Goal: Task Accomplishment & Management: Manage account settings

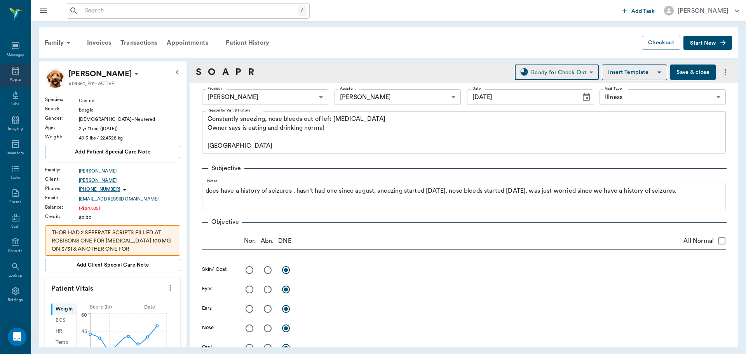
click at [14, 78] on div "Appts" at bounding box center [15, 80] width 11 height 6
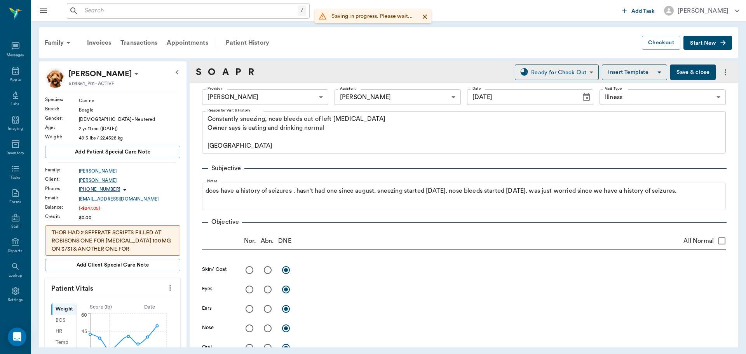
scroll to position [660, 0]
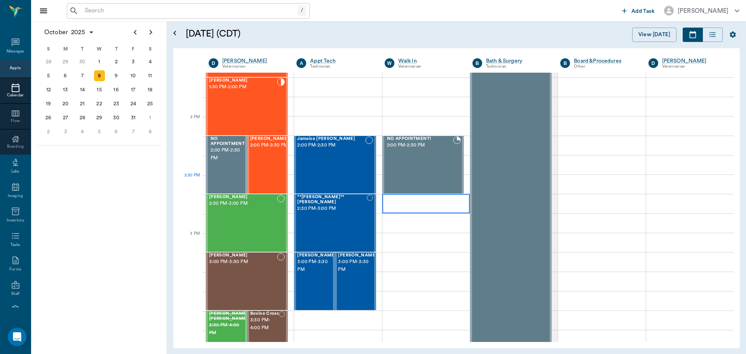
scroll to position [661, 0]
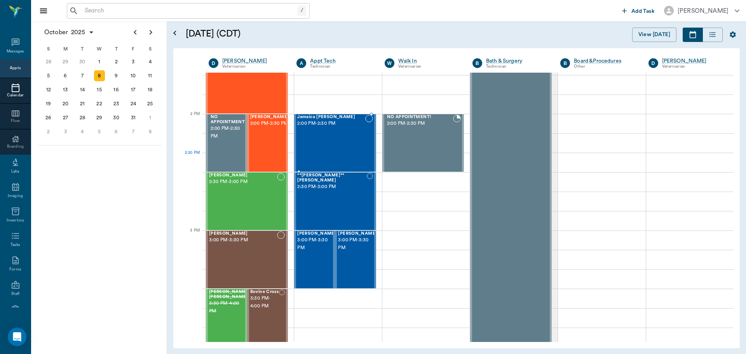
click at [350, 158] on div "Jamaica [PERSON_NAME] 2:00 PM - 2:30 PM" at bounding box center [331, 143] width 68 height 57
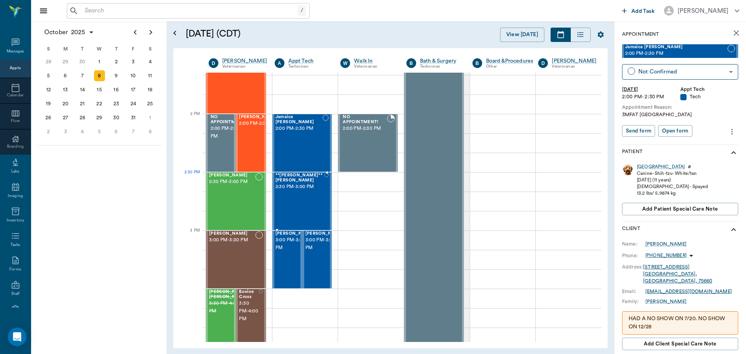
click at [303, 203] on div "**Lucy** Rouse 2:30 PM - 3:00 PM" at bounding box center [299, 201] width 49 height 57
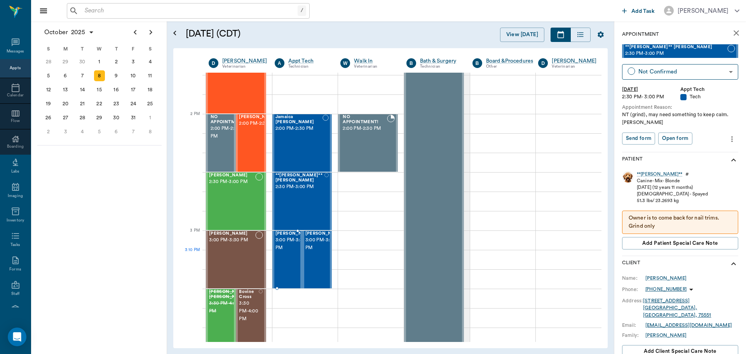
click at [288, 252] on span "3:00 PM - 3:30 PM" at bounding box center [294, 244] width 39 height 16
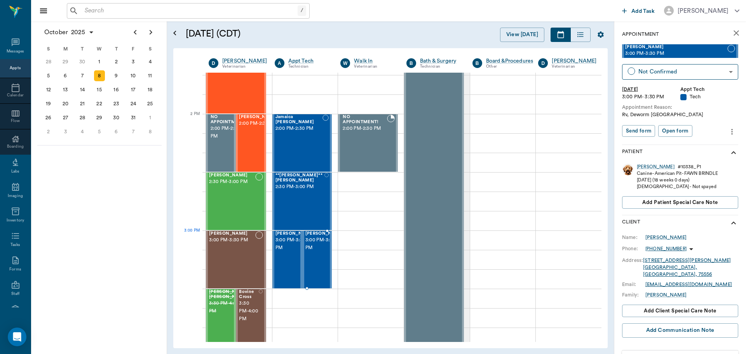
click at [315, 247] on span "3:00 PM - 3:30 PM" at bounding box center [324, 244] width 39 height 16
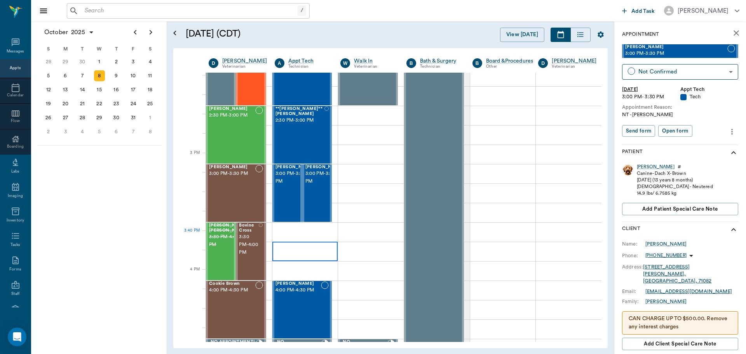
scroll to position [739, 0]
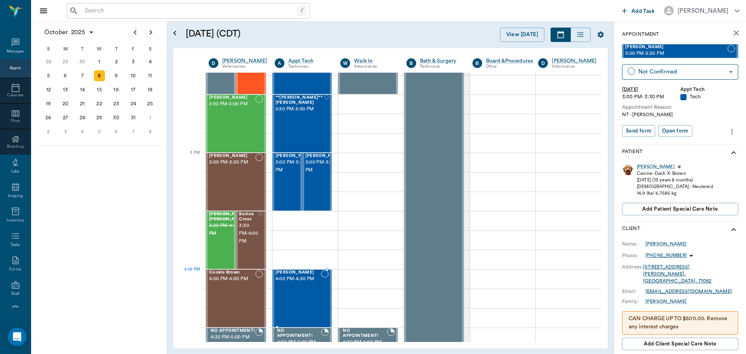
click at [296, 283] on div "Ace Whatley 4:00 PM - 4:30 PM" at bounding box center [298, 298] width 46 height 57
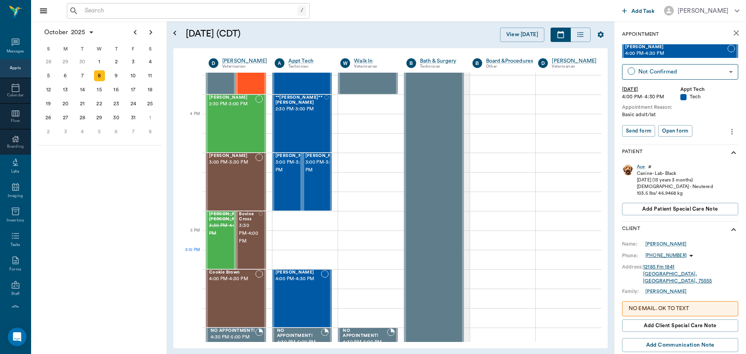
scroll to position [894, 0]
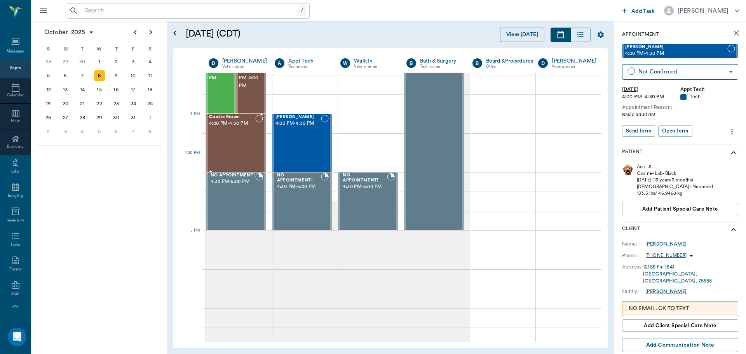
click at [244, 157] on div "Cookie Brown 4:00 PM - 4:30 PM" at bounding box center [232, 143] width 46 height 57
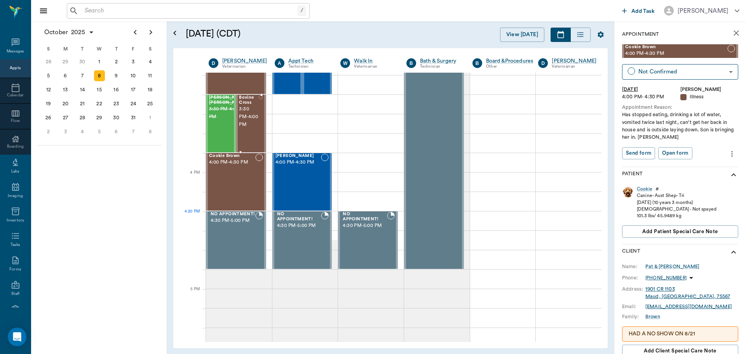
scroll to position [816, 0]
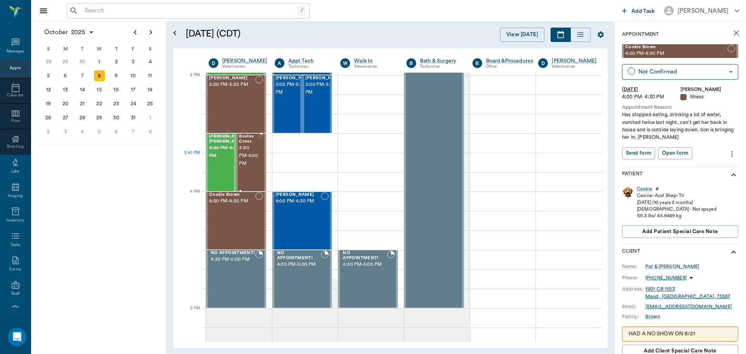
click at [247, 159] on span "3:30 PM - 4:00 PM" at bounding box center [249, 155] width 20 height 23
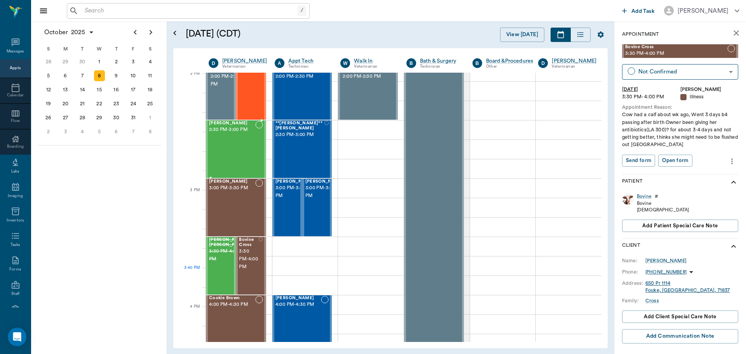
scroll to position [700, 0]
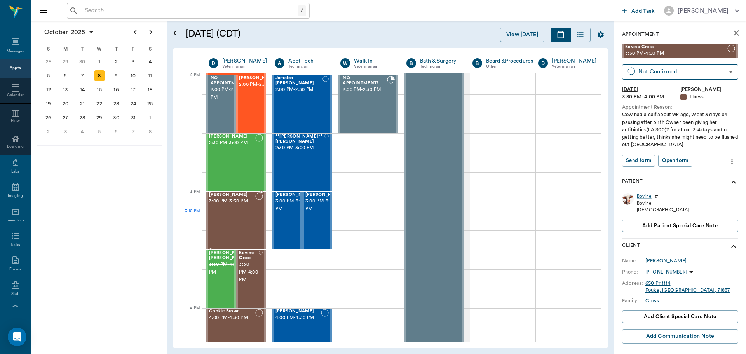
click at [243, 212] on div "Bobo Gray 3:00 PM - 3:30 PM" at bounding box center [232, 220] width 46 height 57
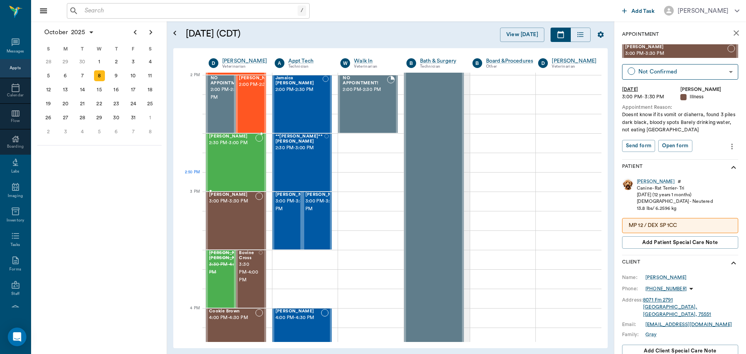
click at [230, 181] on div "[PERSON_NAME] 2:30 PM - 3:00 PM" at bounding box center [232, 162] width 46 height 57
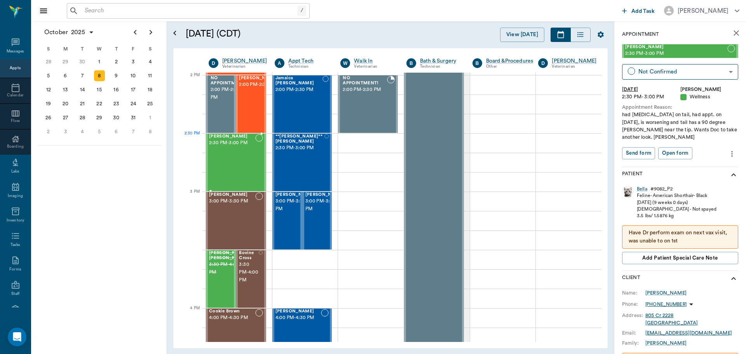
click at [238, 143] on span "2:30 PM - 3:00 PM" at bounding box center [232, 143] width 46 height 8
click at [253, 89] on span "2:00 PM - 2:30 PM" at bounding box center [258, 85] width 39 height 8
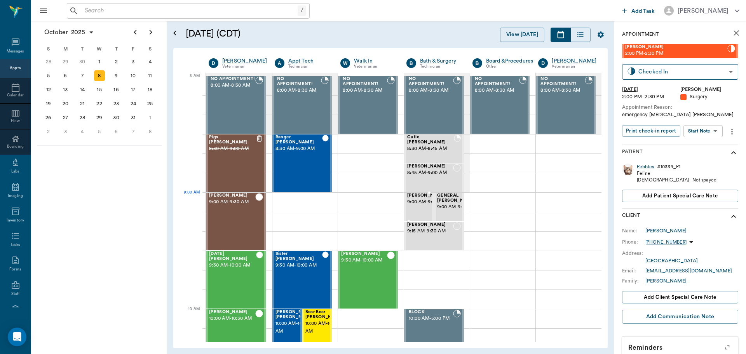
click at [416, 206] on span "9:00 AM - 9:15 AM" at bounding box center [426, 202] width 39 height 8
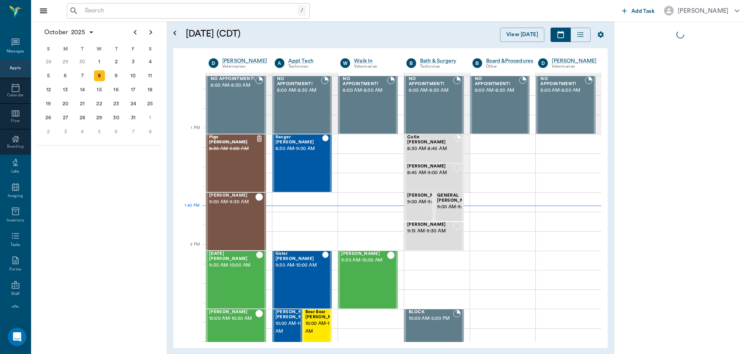
scroll to position [583, 0]
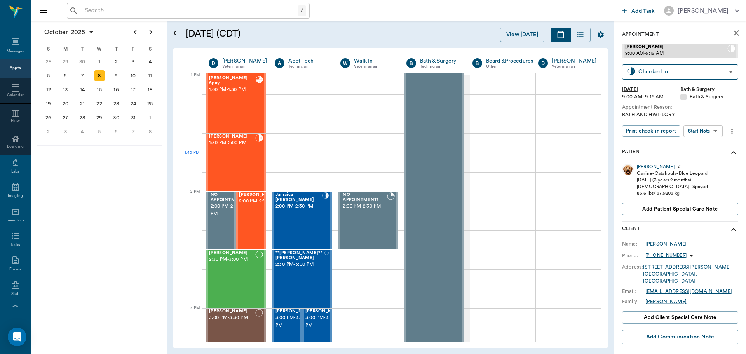
click at [714, 136] on body "/ ​ Add Task [PERSON_NAME] Nectar Messages Appts Calendar Flow Boarding Labs Im…" at bounding box center [373, 177] width 746 height 354
click at [709, 147] on li "Start SOAP" at bounding box center [703, 146] width 54 height 13
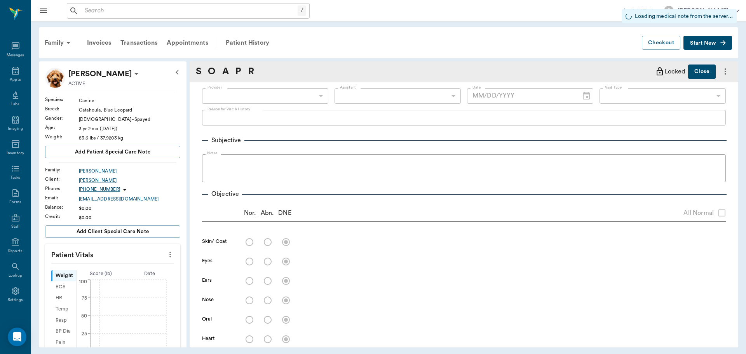
type input "63ec2f075fda476ae8351a4a"
type input "67479aab0de4f58b269e34fc"
type input "[DATE]"
type textarea "BATH AND HWI -LORY"
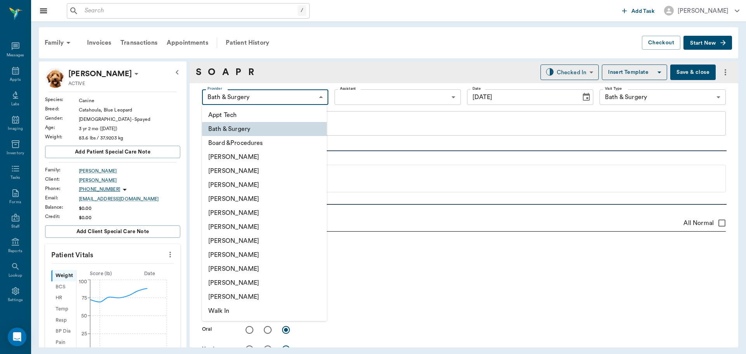
click at [293, 99] on body "/ ​ Add Task [PERSON_NAME] Nectar Messages Appts Labs Imaging Inventory Tasks F…" at bounding box center [373, 177] width 746 height 354
click at [390, 268] on div at bounding box center [373, 177] width 746 height 354
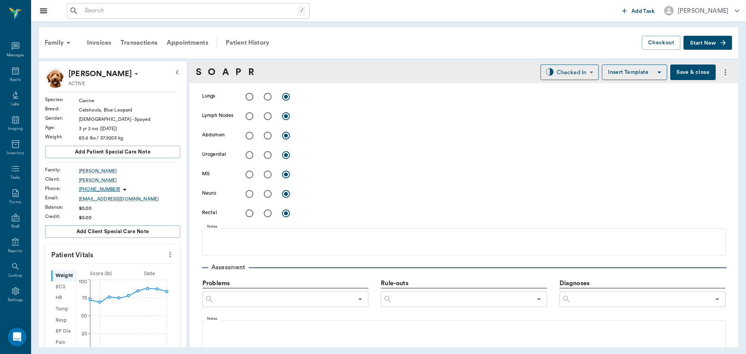
scroll to position [472, 0]
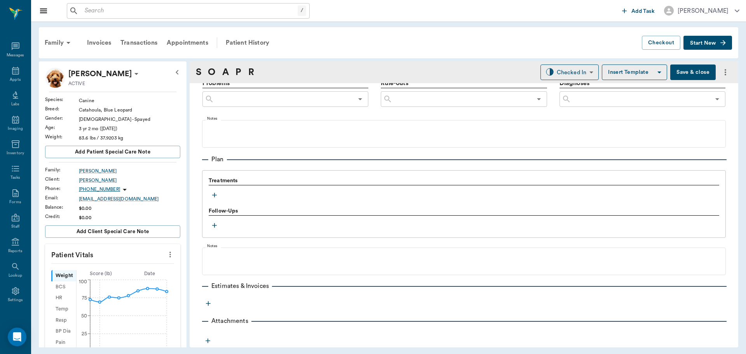
click at [214, 197] on icon "button" at bounding box center [214, 195] width 8 height 8
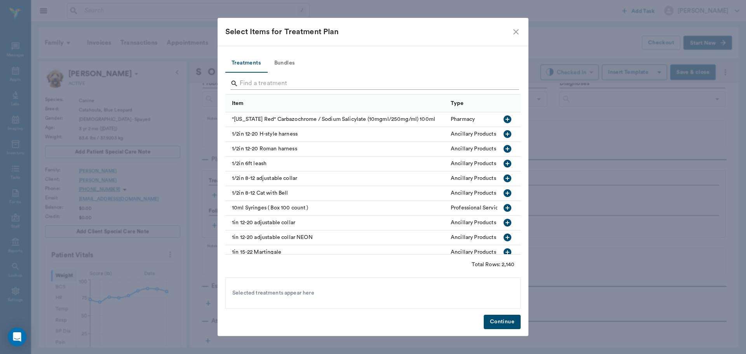
click at [300, 83] on input "Search" at bounding box center [374, 83] width 268 height 12
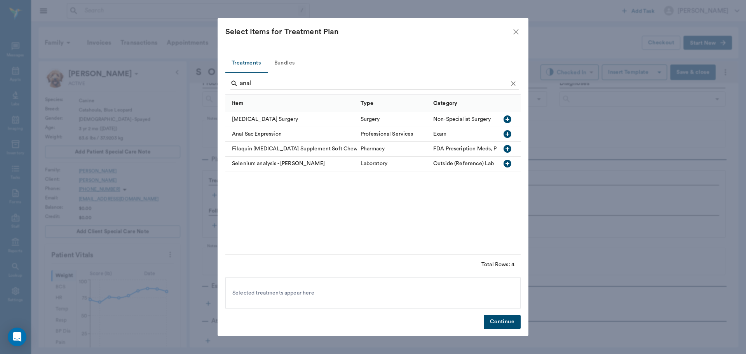
click at [508, 134] on icon "button" at bounding box center [507, 134] width 8 height 8
click at [301, 84] on input "anal" at bounding box center [374, 83] width 268 height 12
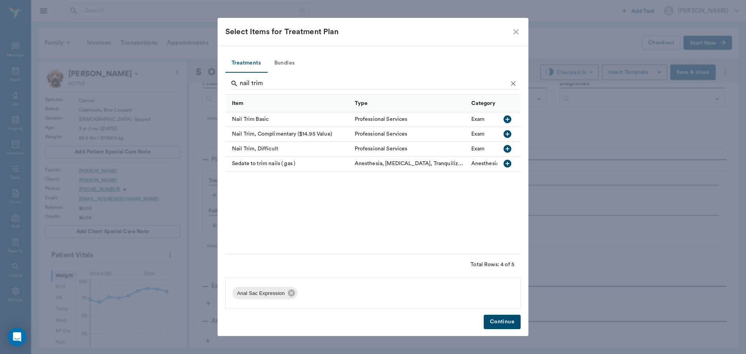
click at [509, 121] on button "button" at bounding box center [507, 119] width 13 height 13
click at [429, 78] on input "nail trim" at bounding box center [374, 83] width 268 height 12
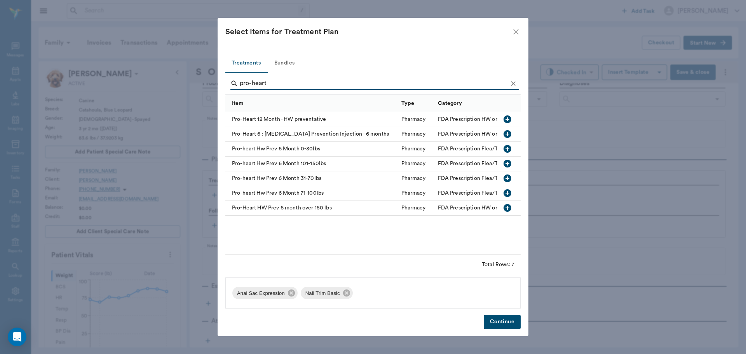
click at [506, 190] on icon "button" at bounding box center [507, 193] width 8 height 8
click at [295, 84] on input "pro-heart" at bounding box center [374, 83] width 268 height 12
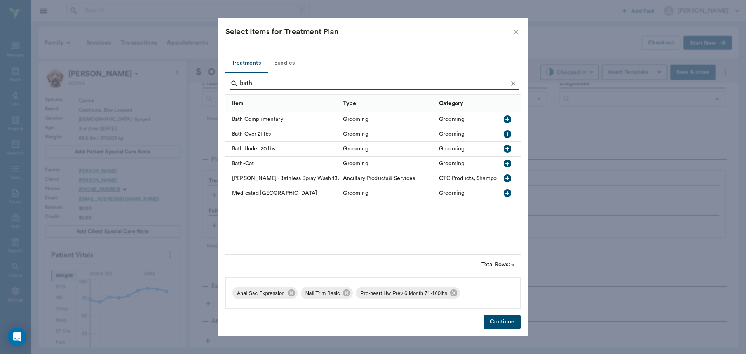
type input "bath"
click at [508, 135] on icon "button" at bounding box center [507, 134] width 8 height 8
click at [506, 322] on button "Continue" at bounding box center [501, 322] width 37 height 14
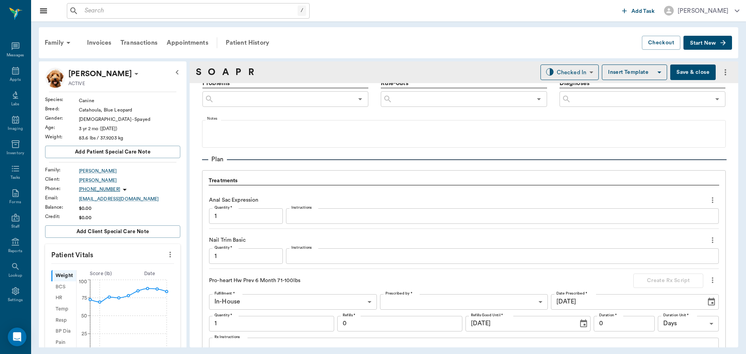
scroll to position [675, 0]
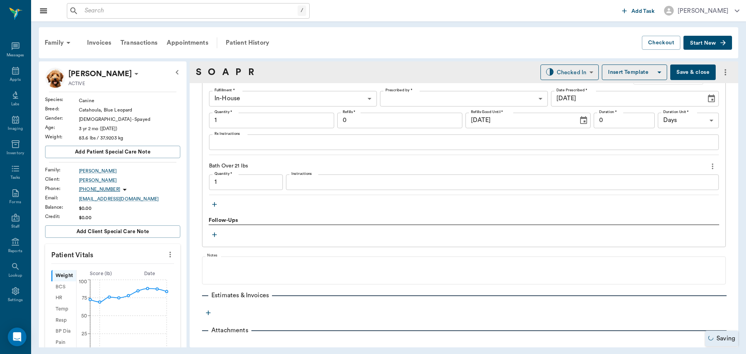
type input "1.00"
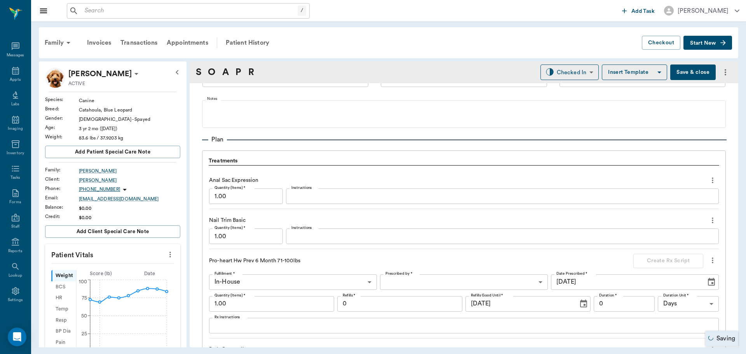
scroll to position [481, 0]
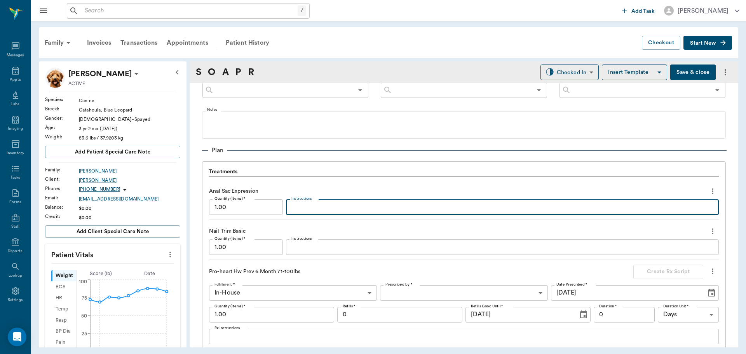
click at [358, 203] on textarea "Instructions" at bounding box center [502, 207] width 422 height 9
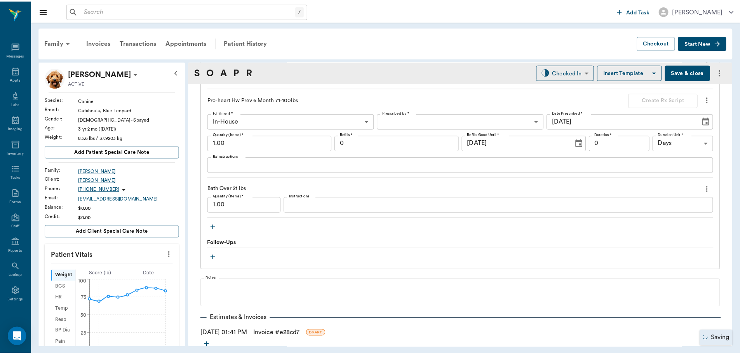
scroll to position [694, 0]
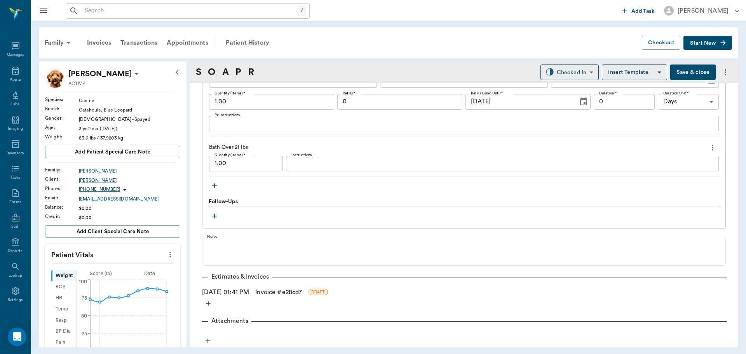
type textarea "Both empty"
click at [288, 290] on link "Invoice # e28cd7" at bounding box center [278, 291] width 47 height 9
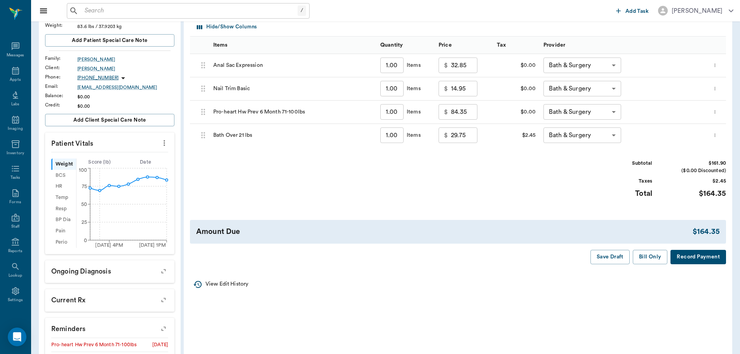
scroll to position [116, 0]
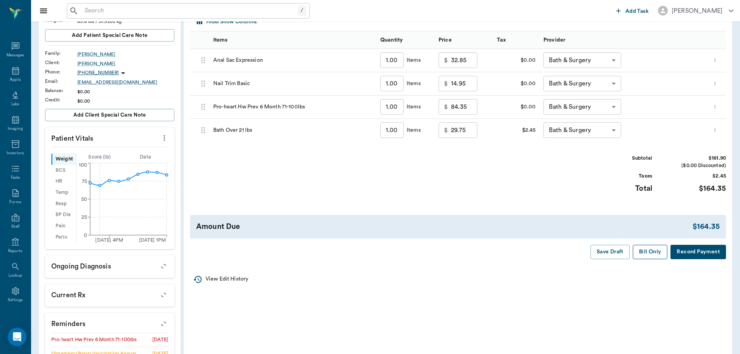
click at [650, 250] on button "Bill Only" at bounding box center [650, 252] width 35 height 14
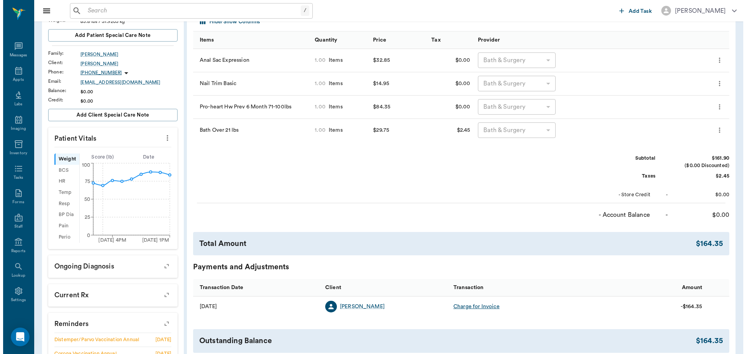
scroll to position [0, 0]
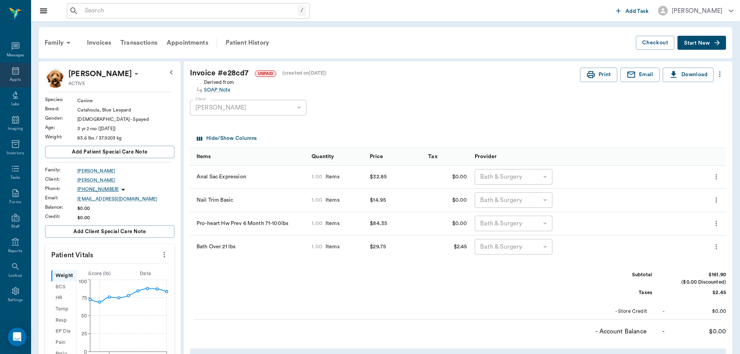
click at [10, 77] on div "Appts" at bounding box center [15, 80] width 11 height 6
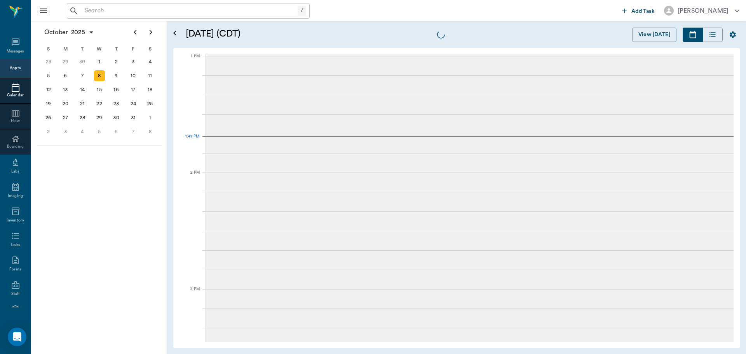
scroll to position [583, 0]
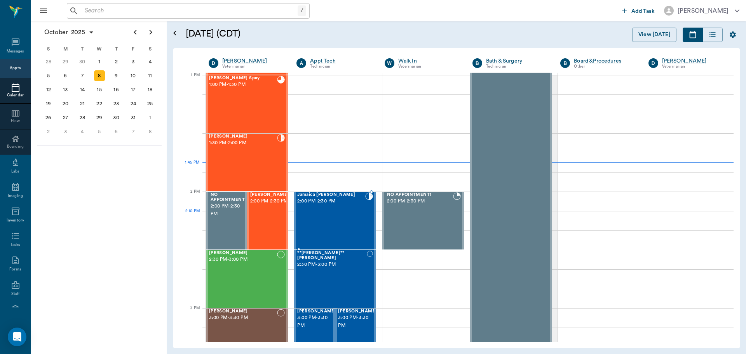
click at [322, 219] on div "Jamaica [PERSON_NAME] 2:00 PM - 2:30 PM" at bounding box center [331, 220] width 68 height 57
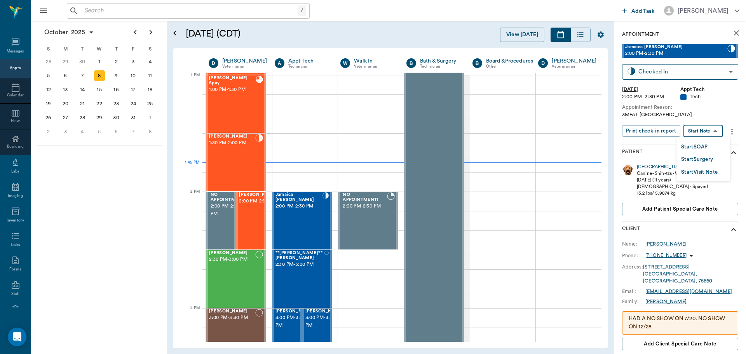
click at [709, 129] on body "/ ​ Add Task [PERSON_NAME] Nectar Messages Appts Calendar Flow Boarding Labs Im…" at bounding box center [373, 177] width 746 height 354
click at [711, 147] on li "Start SOAP" at bounding box center [703, 146] width 54 height 13
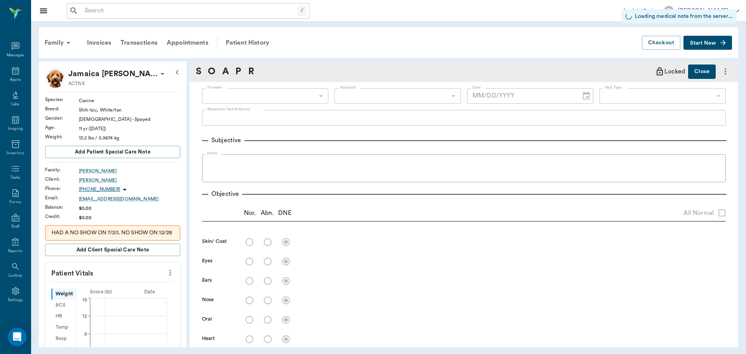
type input "63ec2f075fda476ae8351a4c"
type input "65d2be4f46e3a538d89b8c1a"
type input "[DATE]"
type textarea "3MFAT [GEOGRAPHIC_DATA]"
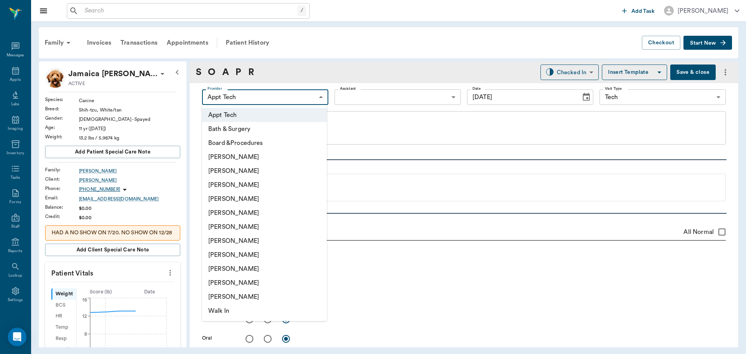
click at [275, 103] on body "/ ​ Add Task [PERSON_NAME] Nectar Messages Appts Labs Imaging Inventory Tasks F…" at bounding box center [373, 177] width 746 height 354
click at [266, 181] on li "[PERSON_NAME]" at bounding box center [264, 185] width 125 height 14
type input "642ef10e332a41444de2bad1"
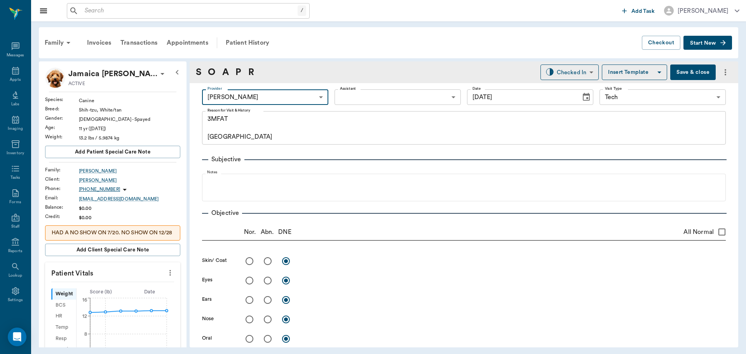
click at [166, 277] on icon "more" at bounding box center [170, 272] width 9 height 9
click at [135, 296] on span "Enter Vitals" at bounding box center [131, 294] width 65 height 8
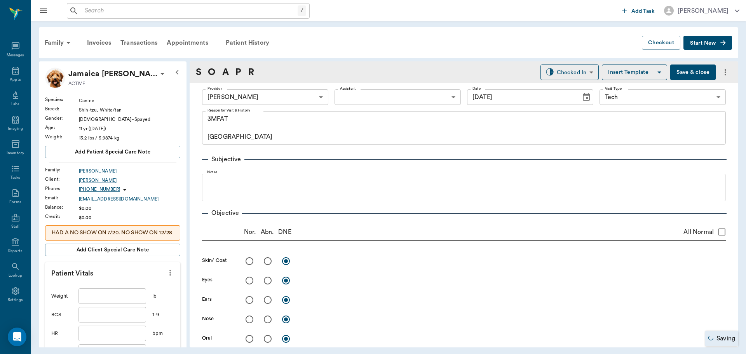
click at [118, 304] on input "text" at bounding box center [112, 296] width 68 height 16
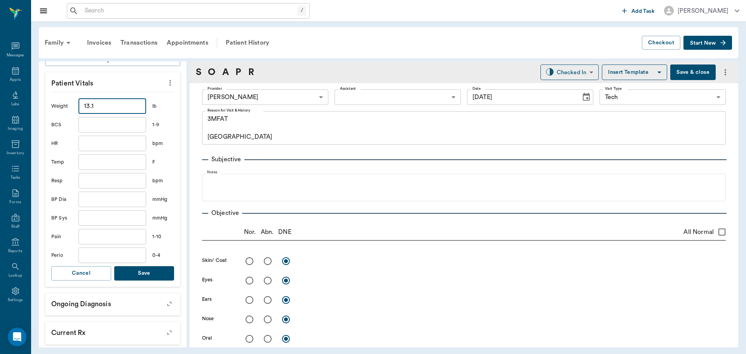
scroll to position [194, 0]
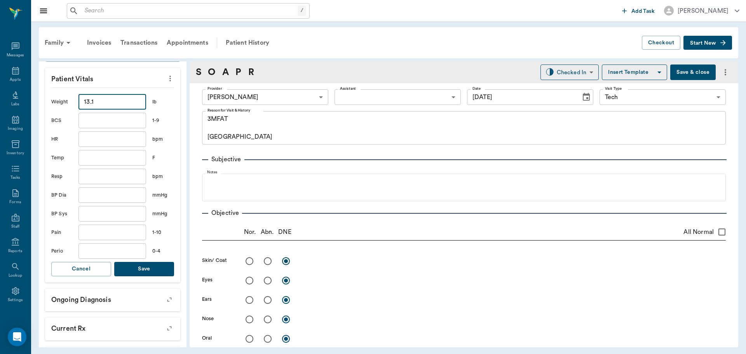
type input "13.1"
click at [151, 276] on button "Save" at bounding box center [144, 269] width 60 height 14
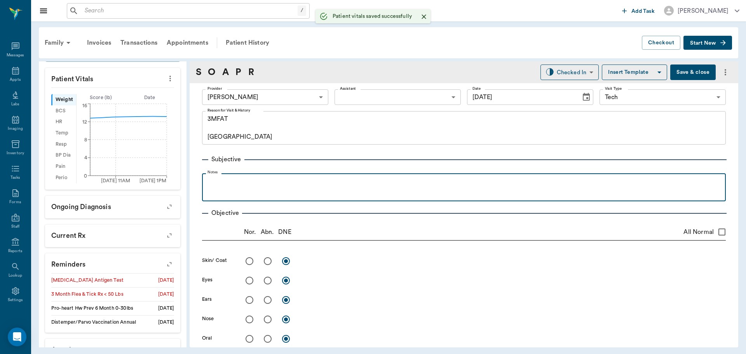
click at [235, 177] on p at bounding box center [464, 181] width 516 height 9
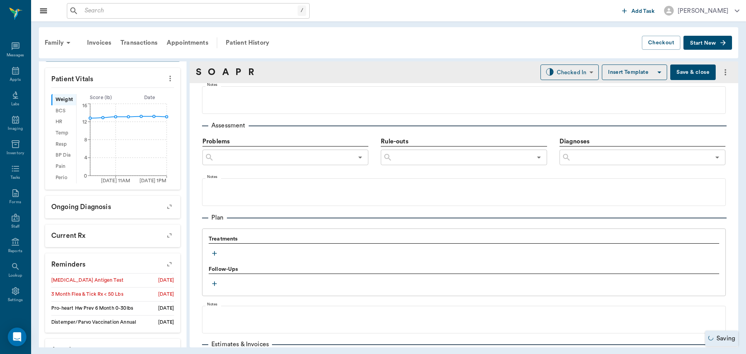
scroll to position [427, 0]
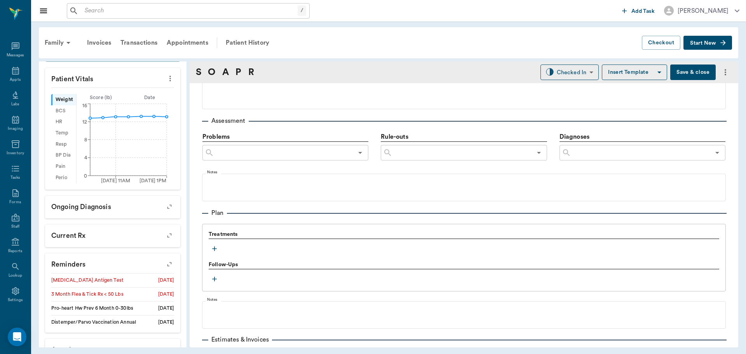
click at [216, 250] on icon "button" at bounding box center [214, 249] width 8 height 8
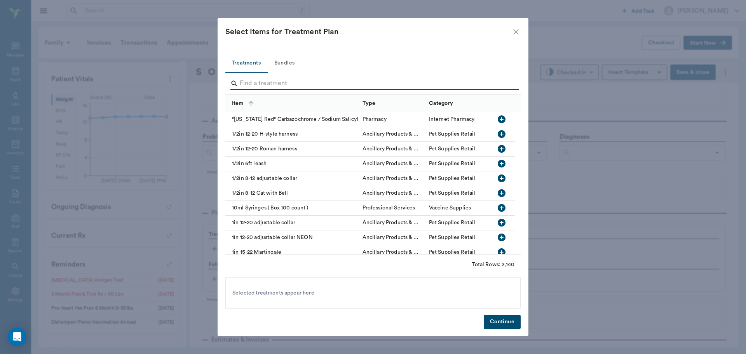
click at [301, 83] on input "Search" at bounding box center [374, 83] width 268 height 12
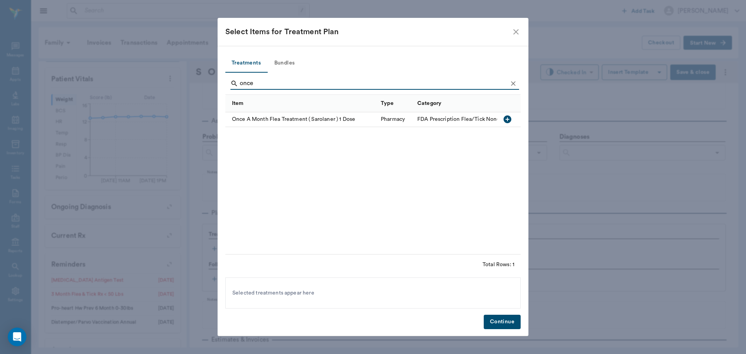
click at [508, 119] on icon "button" at bounding box center [507, 119] width 8 height 8
click at [276, 79] on input "once" at bounding box center [374, 83] width 268 height 12
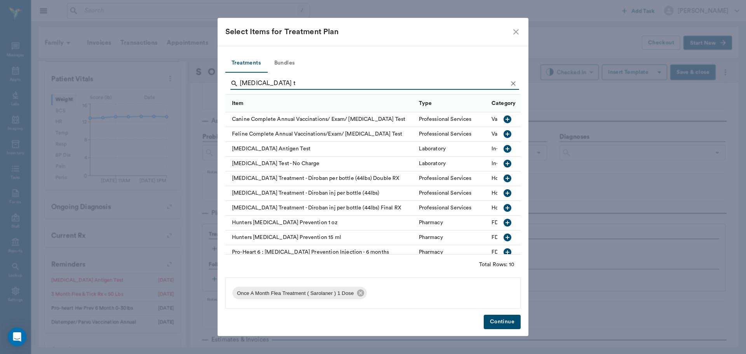
type input "[MEDICAL_DATA] t"
click at [502, 148] on icon "button" at bounding box center [506, 148] width 9 height 9
click at [501, 329] on button "Continue" at bounding box center [501, 322] width 37 height 14
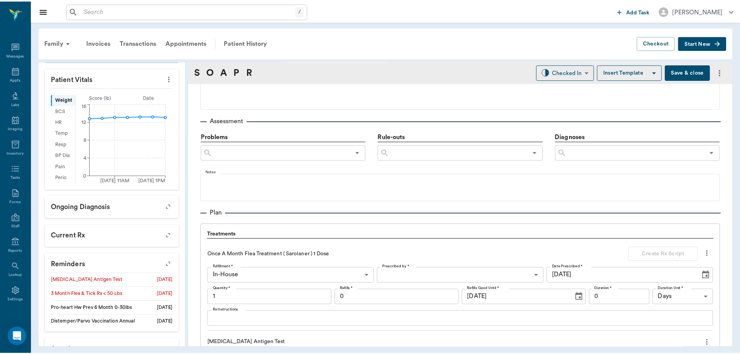
scroll to position [604, 0]
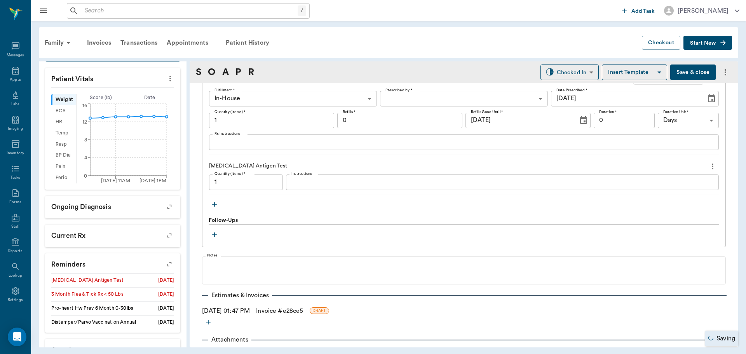
type input "1.00"
click at [313, 181] on textarea "Instructions" at bounding box center [502, 181] width 422 height 9
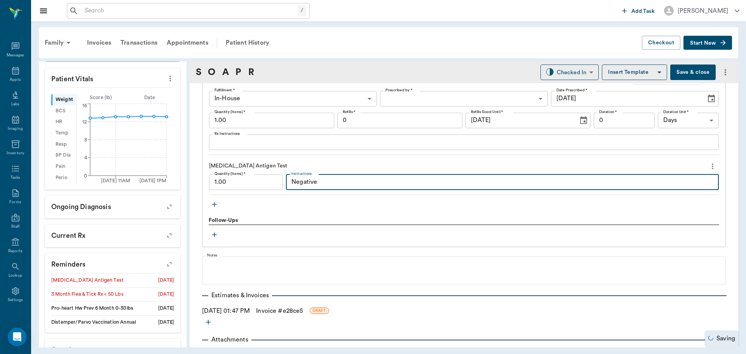
type textarea "Negative"
click at [303, 310] on link "Invoice # e28ce5" at bounding box center [279, 310] width 47 height 9
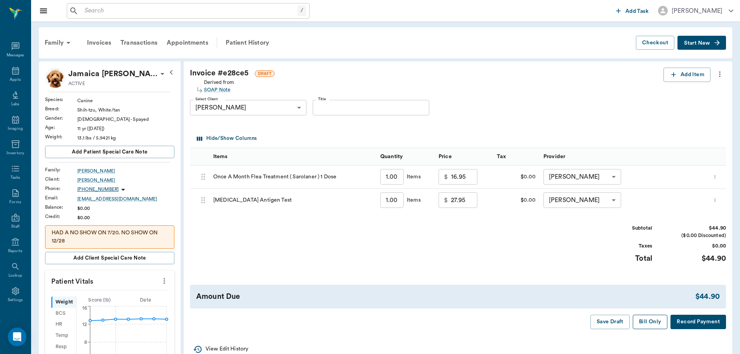
click at [657, 325] on button "Bill Only" at bounding box center [650, 322] width 35 height 14
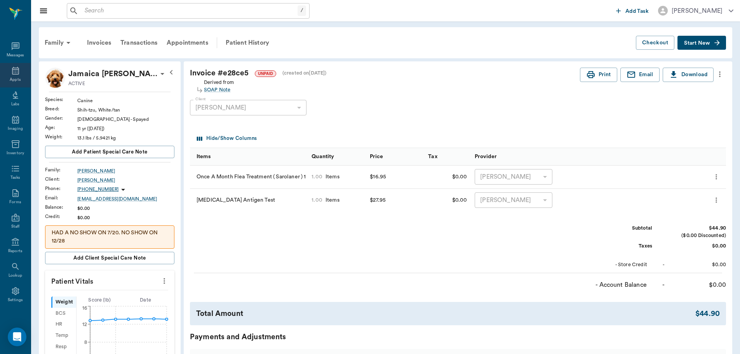
click at [12, 73] on icon at bounding box center [15, 70] width 9 height 9
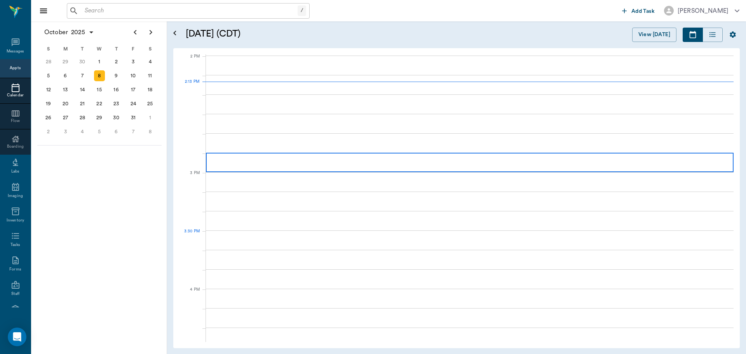
scroll to position [700, 0]
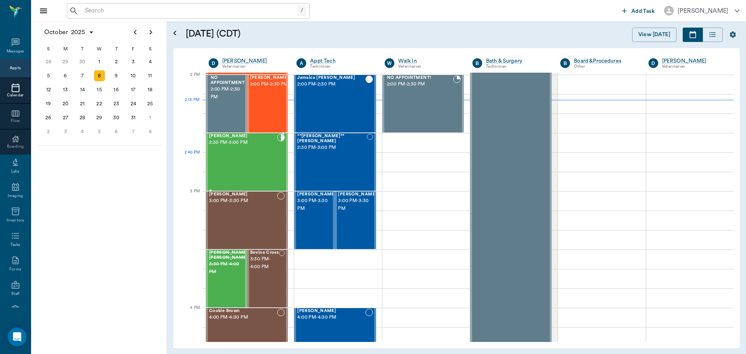
click at [252, 170] on div "[PERSON_NAME] 2:30 PM - 3:00 PM" at bounding box center [243, 162] width 68 height 57
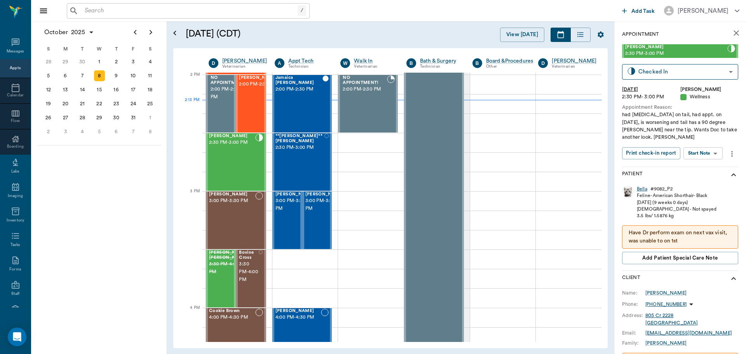
click at [641, 186] on div "Bella" at bounding box center [641, 189] width 10 height 7
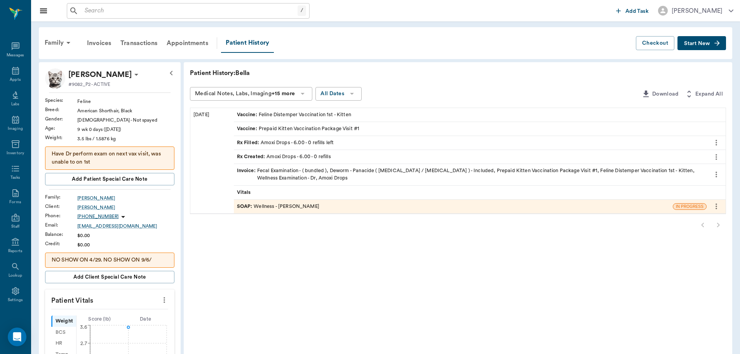
click at [284, 209] on div "SOAP : Wellness - [PERSON_NAME]" at bounding box center [278, 206] width 82 height 7
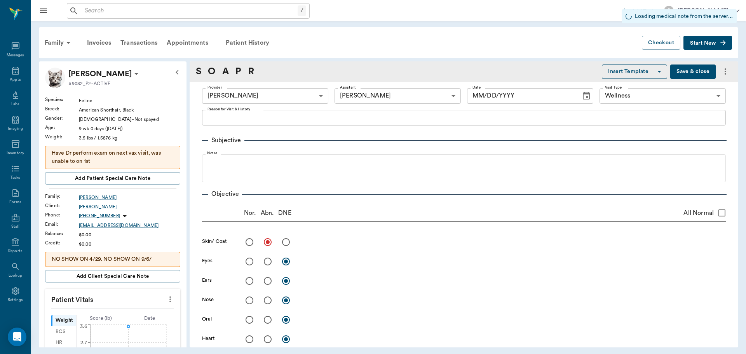
type input "63ec2f075fda476ae8351a4d"
type input "642ef10e332a41444de2bad1"
type input "65d2be4f46e3a538d89b8c14"
radio input "true"
type input "[DATE]"
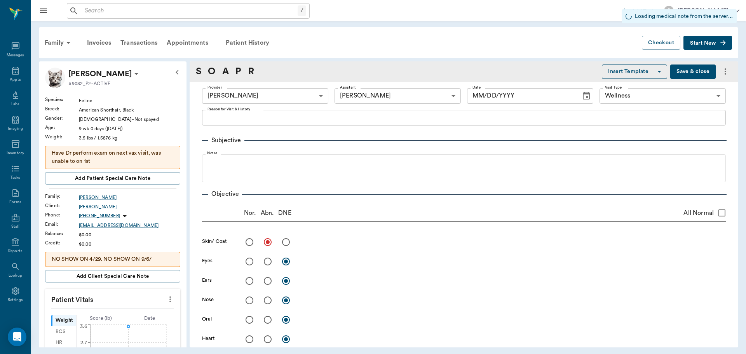
type textarea "Wellness check, check for parasites, start kitten package [PERSON_NAME]"
type textarea "crustys on tail"
type input "1.00"
type textarea "Negative"
type input "1.00"
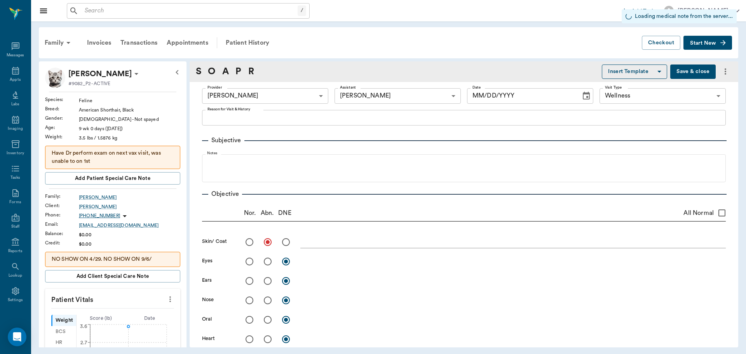
type input "1.00"
type input "6.00"
type input "0"
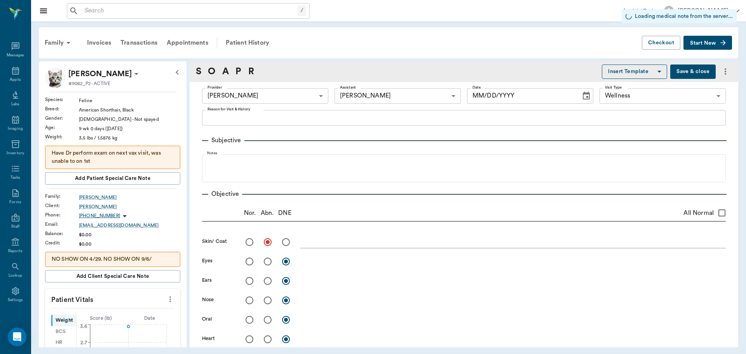
type input "10"
type textarea "GIVE 0.3 ML BY MOUTH TWICE DAILY UNTIL GONE"
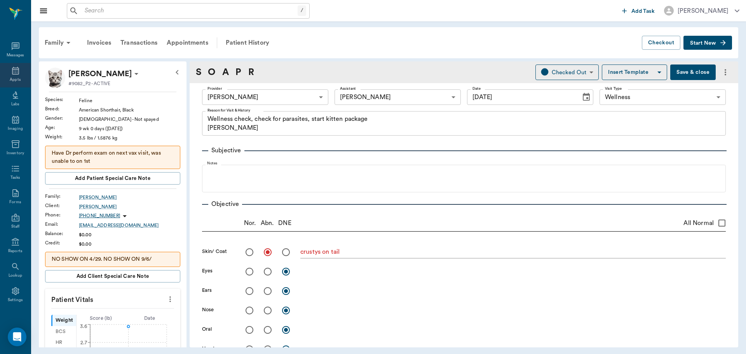
click at [12, 75] on div "Appts" at bounding box center [15, 75] width 31 height 24
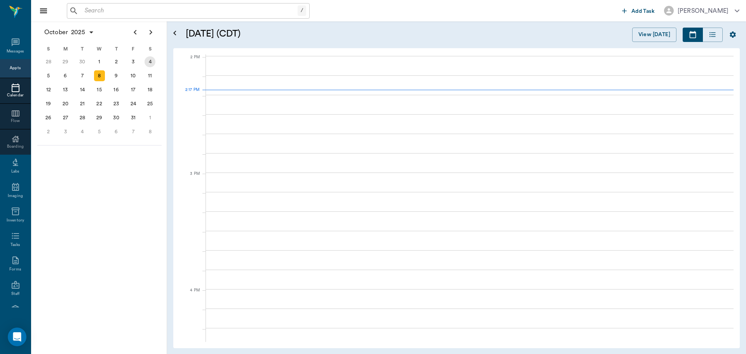
scroll to position [699, 0]
click at [120, 73] on div "9" at bounding box center [116, 75] width 11 height 11
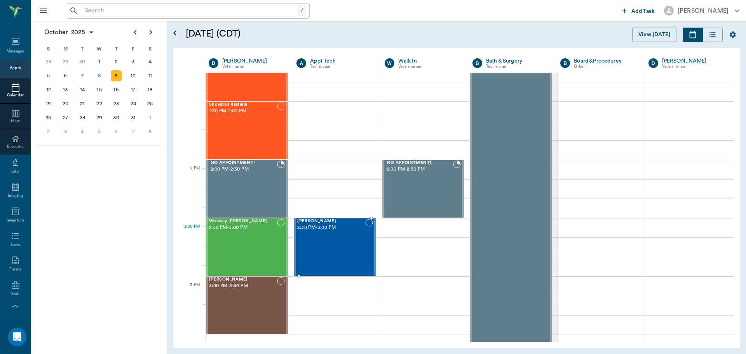
scroll to position [621, 0]
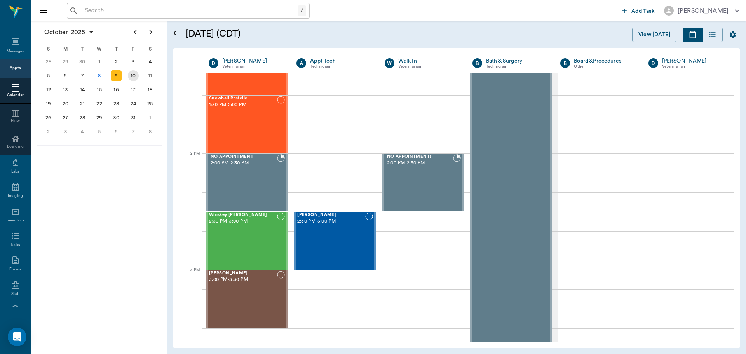
click at [132, 77] on div "10" at bounding box center [133, 75] width 11 height 11
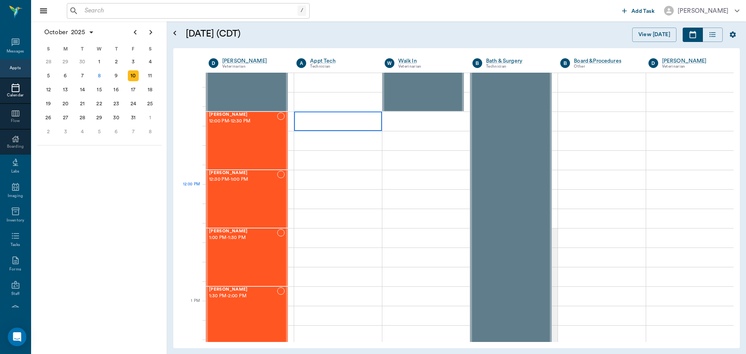
scroll to position [466, 0]
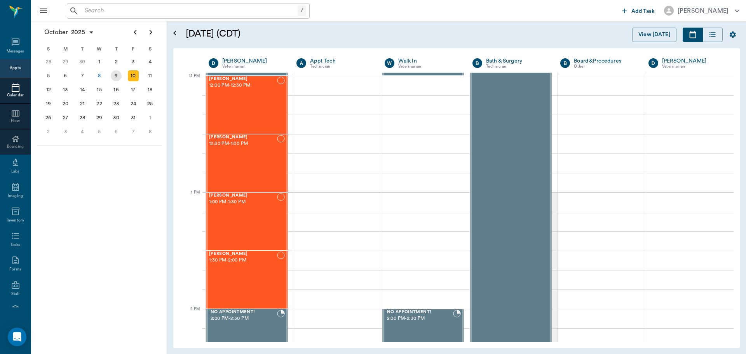
click at [112, 77] on div "9" at bounding box center [116, 75] width 11 height 11
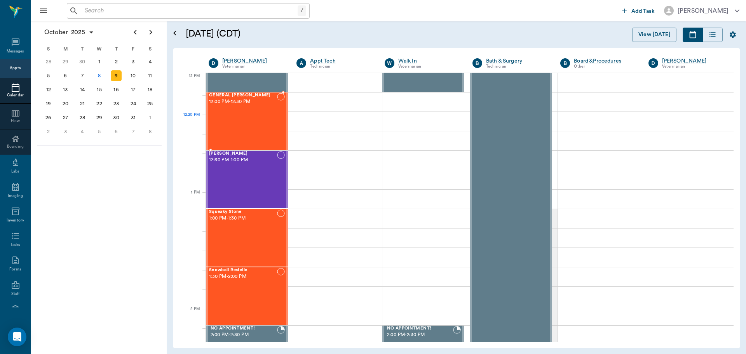
scroll to position [466, 0]
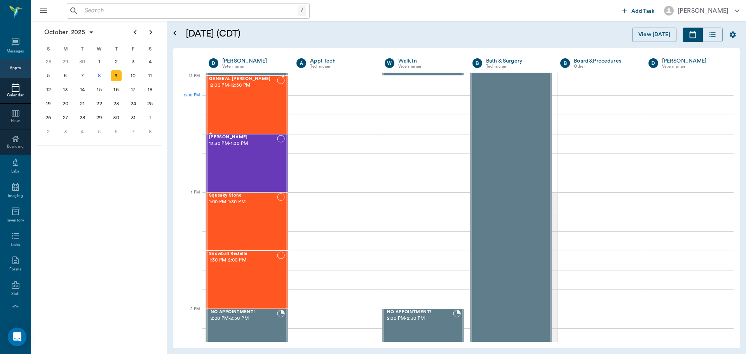
click at [245, 106] on div "GENERAL Spay 12:00 PM - 12:30 PM" at bounding box center [243, 104] width 68 height 57
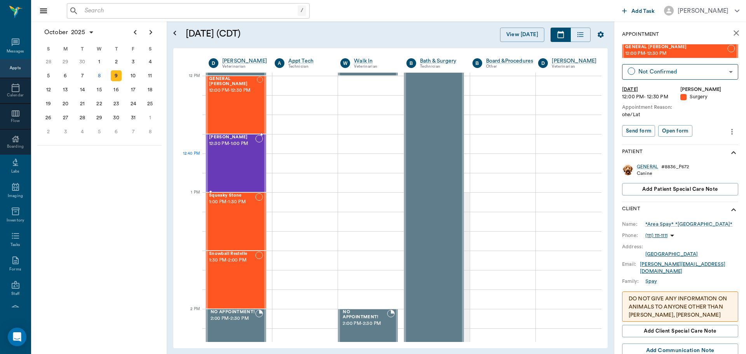
click at [244, 157] on div "[PERSON_NAME] 12:30 PM - 1:00 PM" at bounding box center [232, 163] width 46 height 57
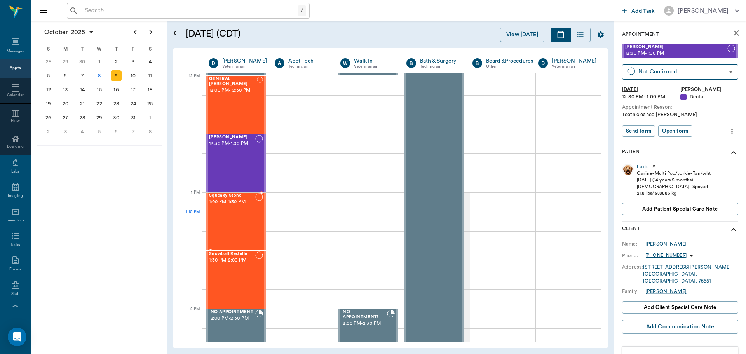
click at [243, 220] on div "Squeaky Stone 1:00 PM - 1:30 PM" at bounding box center [232, 221] width 46 height 57
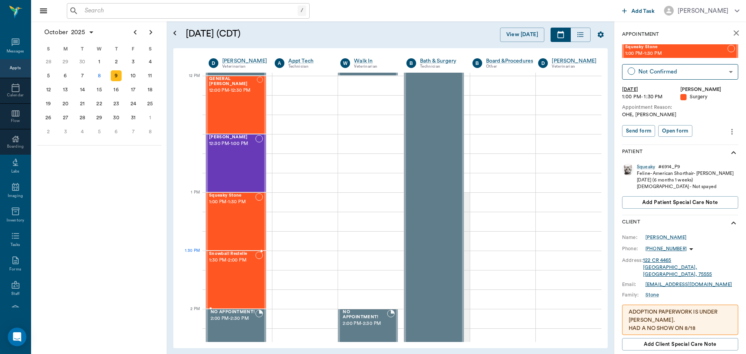
click at [243, 265] on div "Snowball Restelle 1:30 PM - 2:00 PM" at bounding box center [232, 279] width 46 height 57
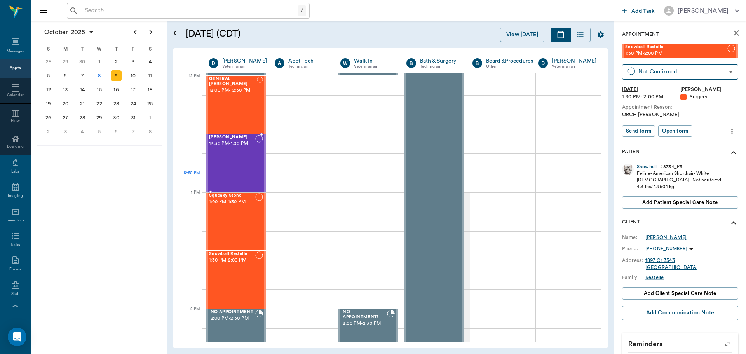
click at [239, 178] on div "[PERSON_NAME] 12:30 PM - 1:00 PM" at bounding box center [232, 163] width 46 height 57
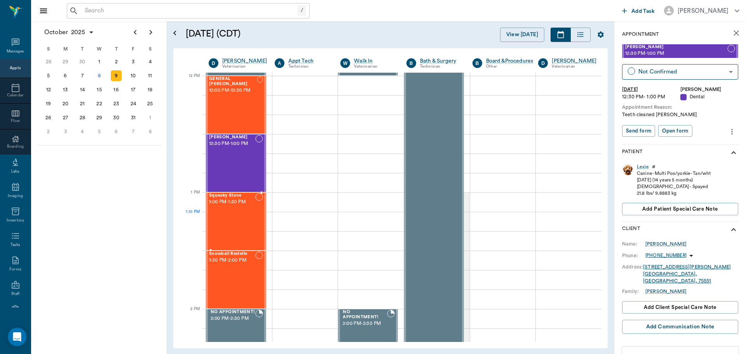
click at [235, 219] on div "Squeaky Stone 1:00 PM - 1:30 PM" at bounding box center [232, 221] width 46 height 57
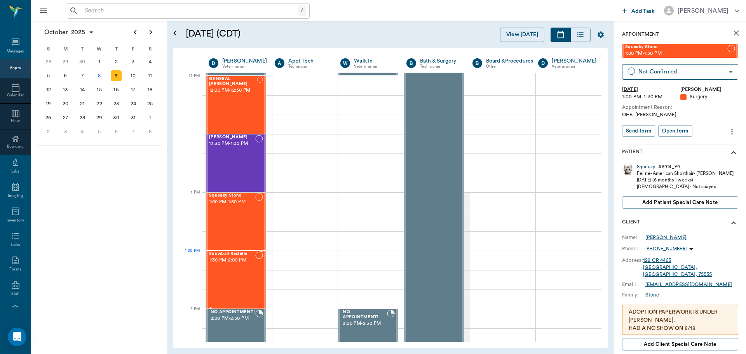
click at [238, 261] on span "1:30 PM - 2:00 PM" at bounding box center [232, 260] width 46 height 8
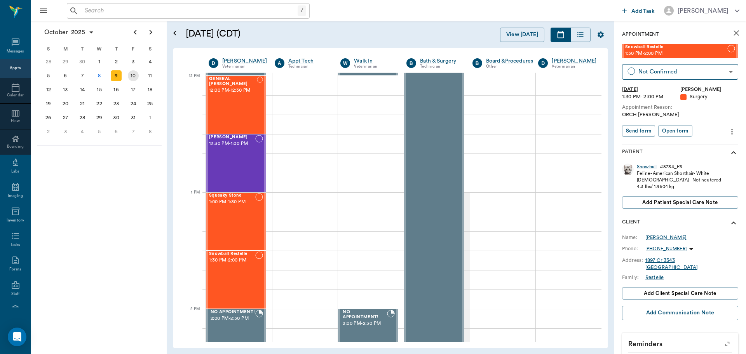
click at [137, 72] on div "10" at bounding box center [133, 75] width 11 height 11
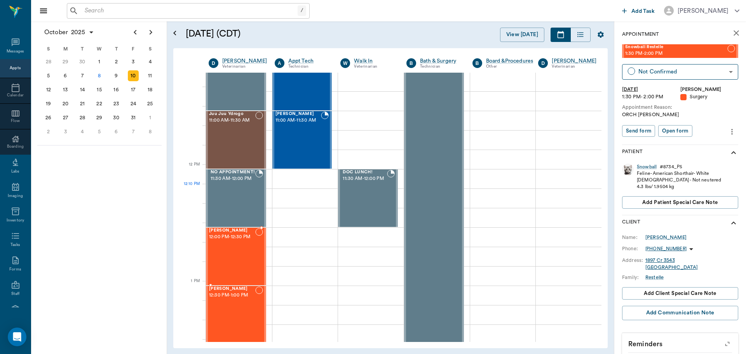
scroll to position [377, 0]
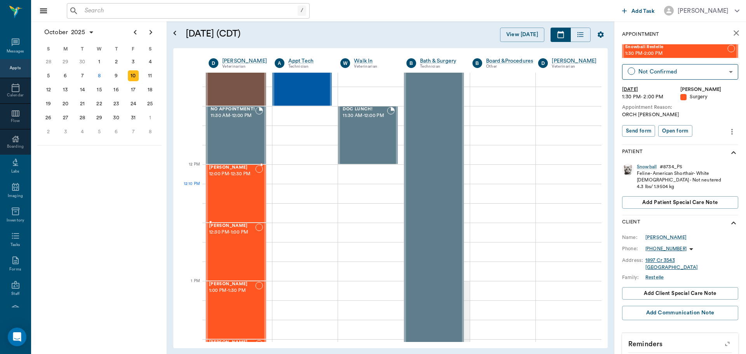
click at [239, 196] on div "[PERSON_NAME] 12:00 PM - 12:30 PM" at bounding box center [232, 193] width 46 height 57
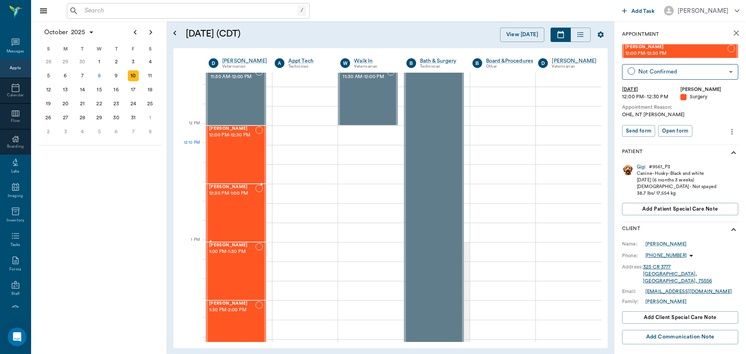
scroll to position [455, 0]
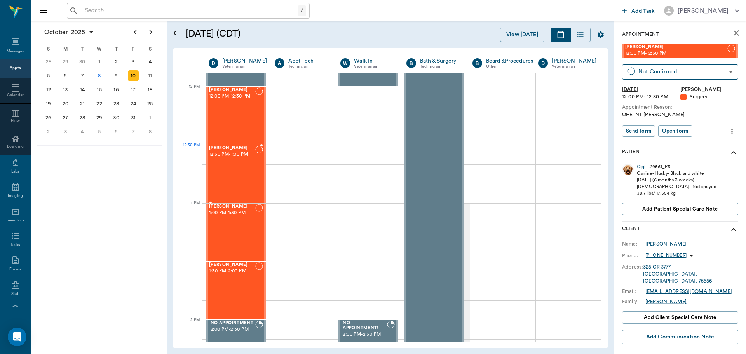
click at [235, 160] on div "Vader Savage 12:30 PM - 1:00 PM" at bounding box center [232, 174] width 46 height 57
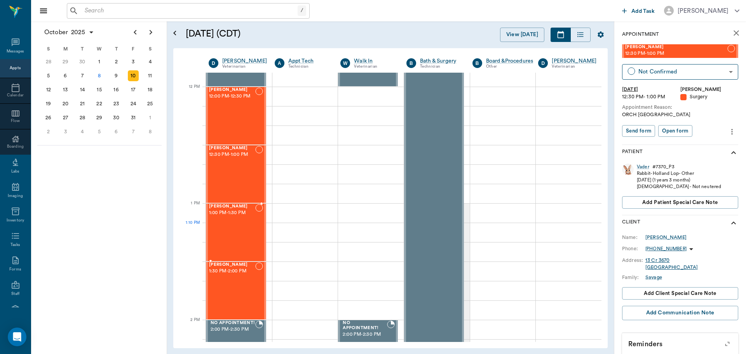
click at [235, 229] on div "[PERSON_NAME] 1:00 PM - 1:30 PM" at bounding box center [232, 232] width 46 height 57
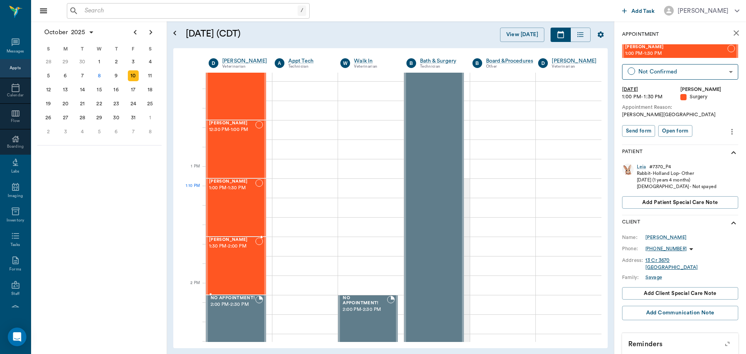
scroll to position [494, 0]
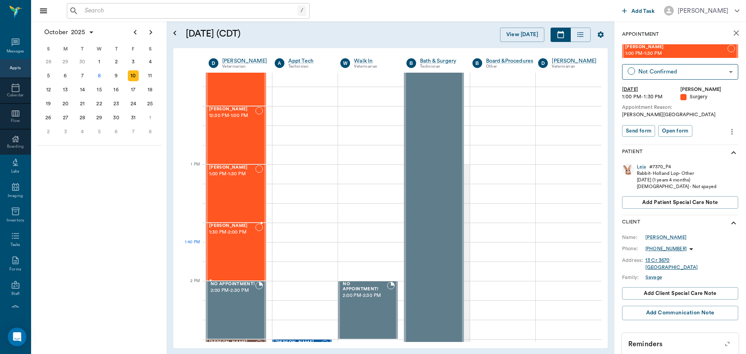
click at [236, 252] on div "[PERSON_NAME] 1:30 PM - 2:00 PM" at bounding box center [232, 251] width 46 height 57
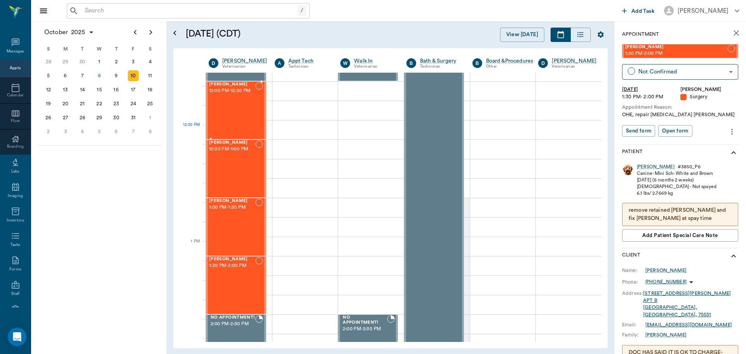
scroll to position [416, 0]
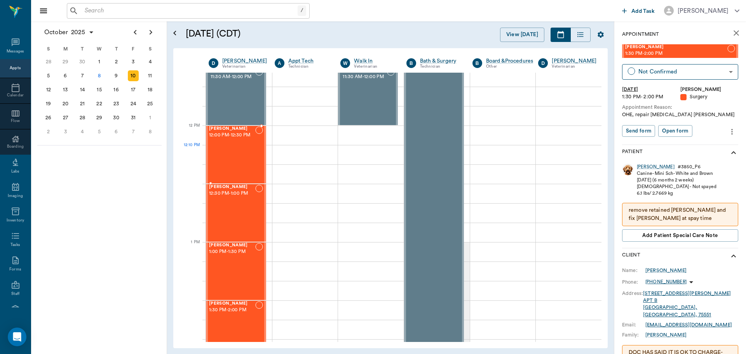
click at [230, 153] on div "[PERSON_NAME] 12:00 PM - 12:30 PM" at bounding box center [232, 154] width 46 height 57
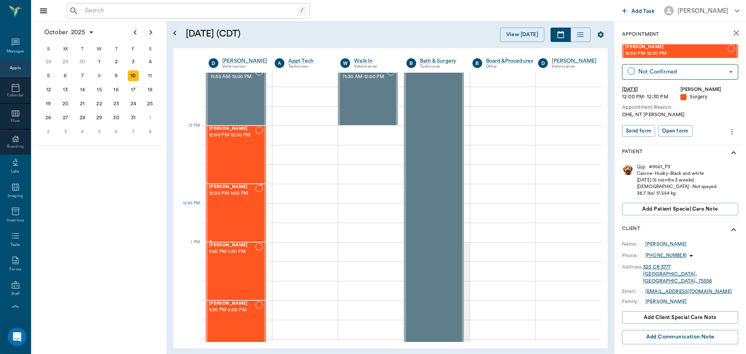
click at [229, 209] on div "Vader Savage 12:30 PM - 1:00 PM" at bounding box center [232, 212] width 46 height 57
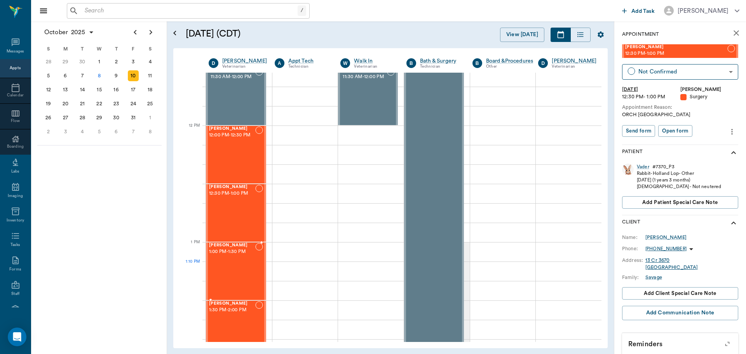
click at [231, 271] on div "[PERSON_NAME] 1:00 PM - 1:30 PM" at bounding box center [232, 271] width 46 height 57
click at [235, 315] on div "[PERSON_NAME] 1:30 PM - 2:00 PM" at bounding box center [232, 329] width 46 height 57
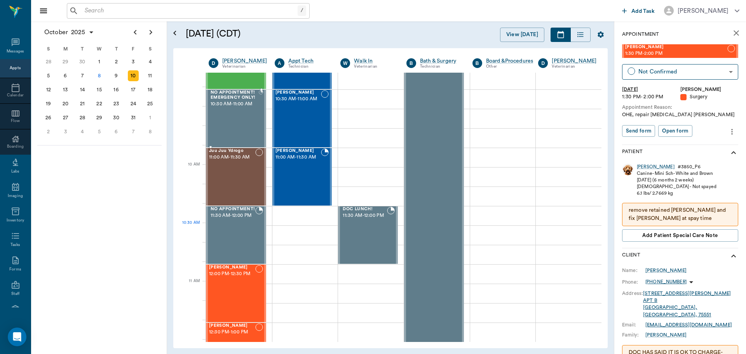
scroll to position [144, 0]
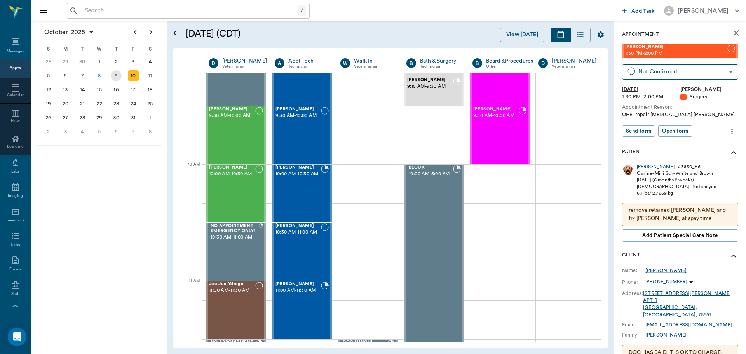
click at [115, 76] on div "9" at bounding box center [116, 75] width 11 height 11
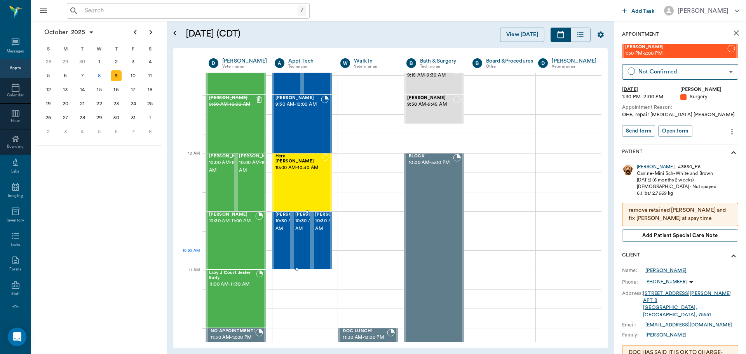
scroll to position [155, 0]
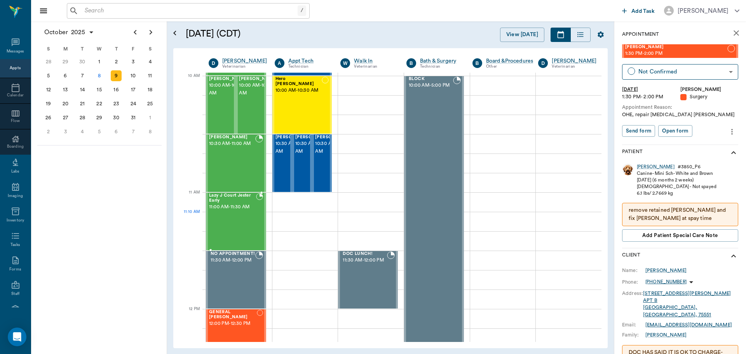
click at [243, 213] on div "Lazy J Court Jester Early 11:00 AM - 11:30 AM" at bounding box center [232, 221] width 47 height 57
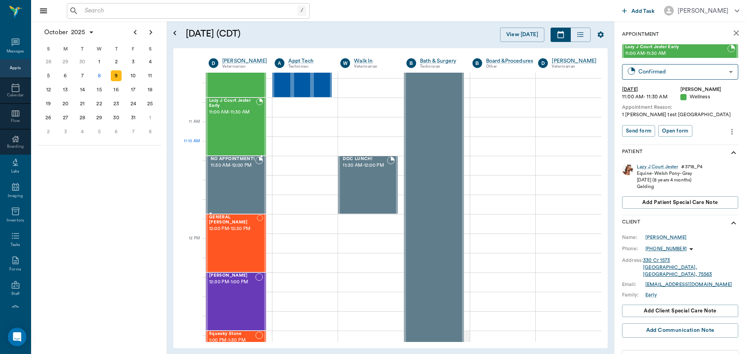
scroll to position [349, 0]
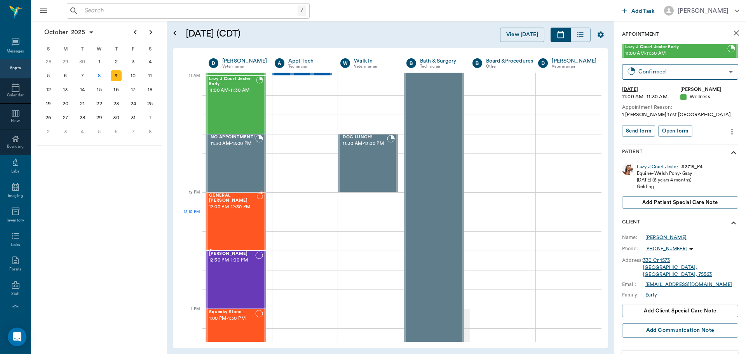
click at [235, 227] on div "GENERAL Spay 12:00 PM - 12:30 PM" at bounding box center [233, 221] width 48 height 57
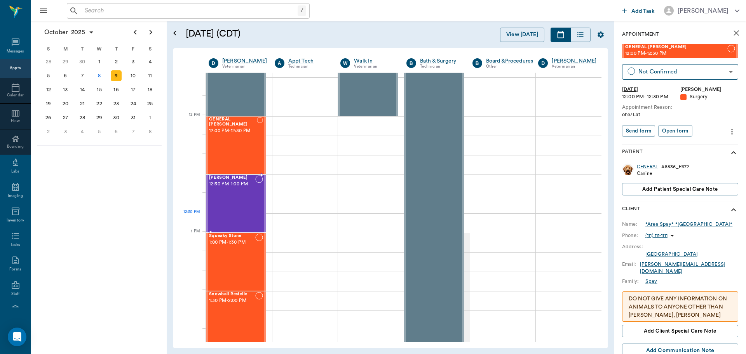
scroll to position [427, 0]
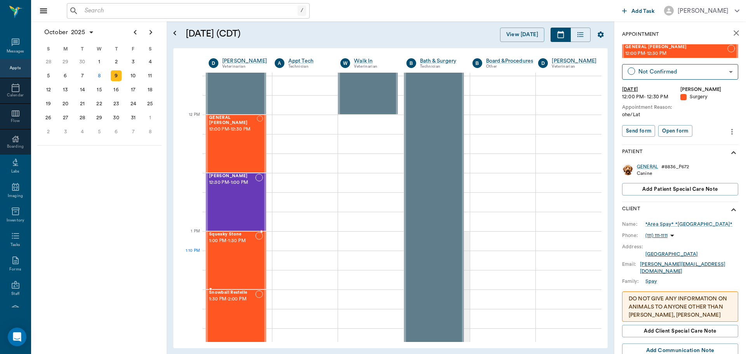
click at [238, 255] on div "Squeaky Stone 1:00 PM - 1:30 PM" at bounding box center [232, 260] width 46 height 57
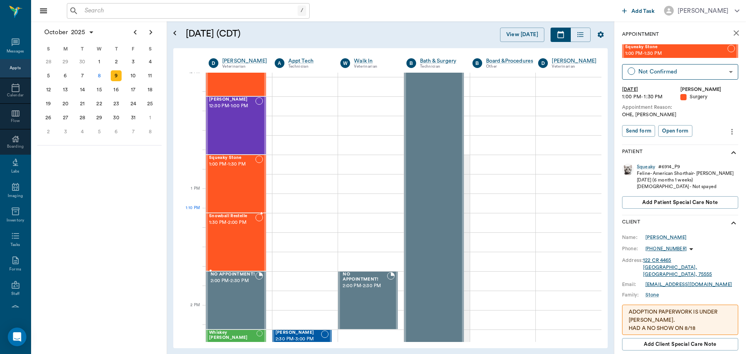
scroll to position [505, 0]
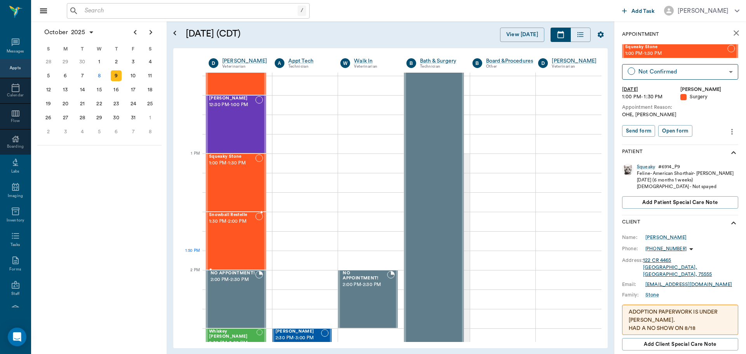
click at [238, 252] on div "Snowball Restelle 1:30 PM - 2:00 PM" at bounding box center [232, 240] width 46 height 57
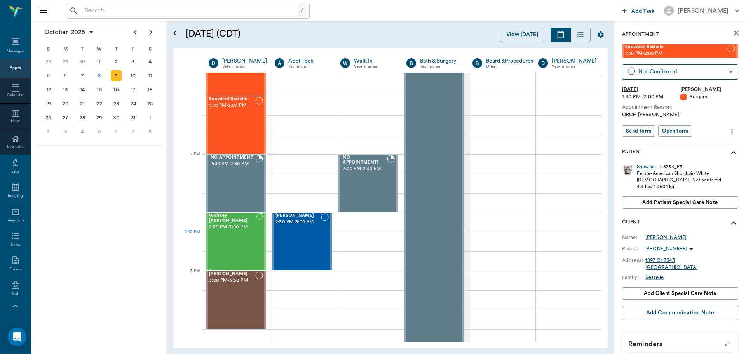
scroll to position [660, 0]
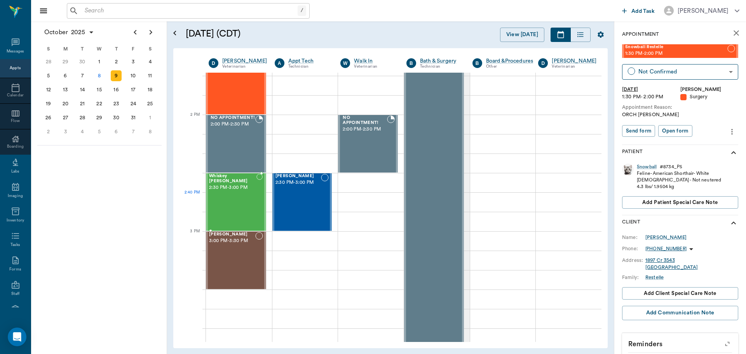
click at [241, 199] on div "Whiskey Ross 2:30 PM - 3:00 PM" at bounding box center [232, 202] width 47 height 57
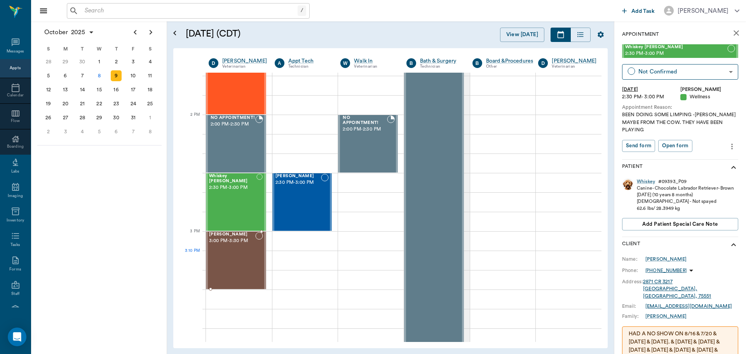
click at [233, 251] on div "Dusty Yount 3:00 PM - 3:30 PM" at bounding box center [232, 260] width 46 height 57
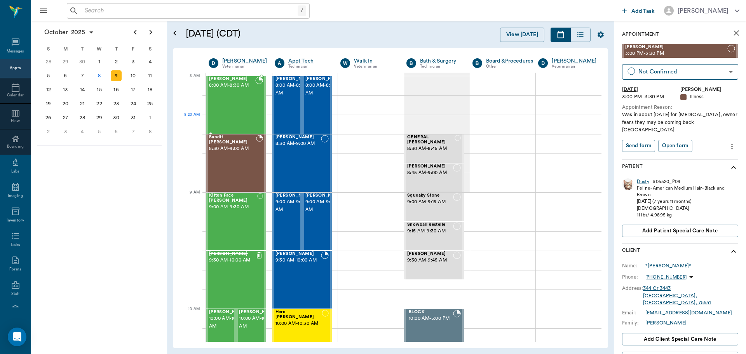
click at [226, 116] on div "SPUD Reynolds 8:00 AM - 8:30 AM" at bounding box center [232, 104] width 46 height 57
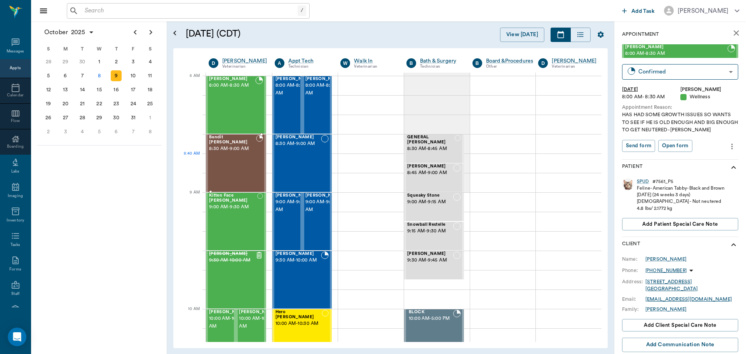
click at [243, 162] on div "Bandit Byrum 8:30 AM - 9:00 AM" at bounding box center [232, 163] width 47 height 57
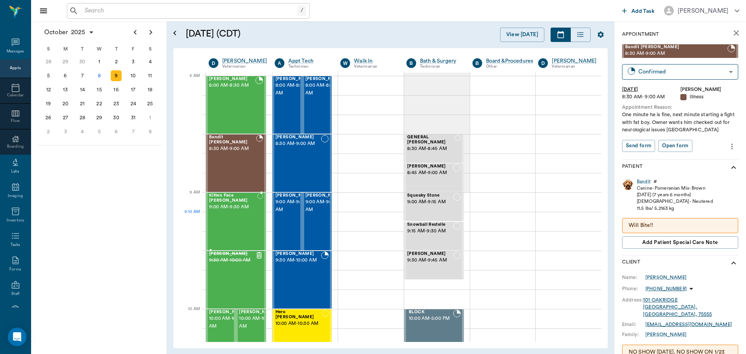
click at [228, 220] on div "Kitten Face Ortiz 9:00 AM - 9:30 AM" at bounding box center [233, 221] width 48 height 57
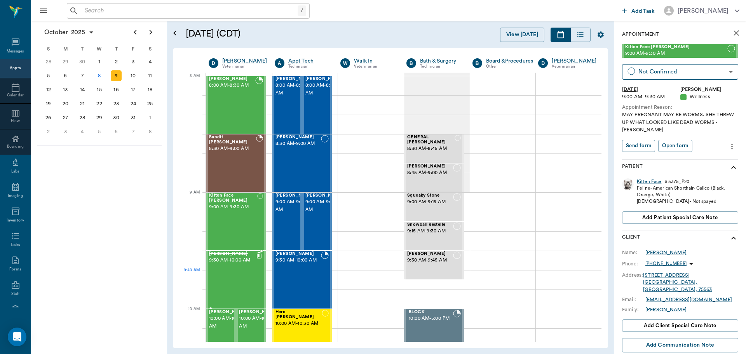
click at [231, 275] on div "Bandit Davis 9:30 AM - 10:00 AM" at bounding box center [232, 279] width 46 height 57
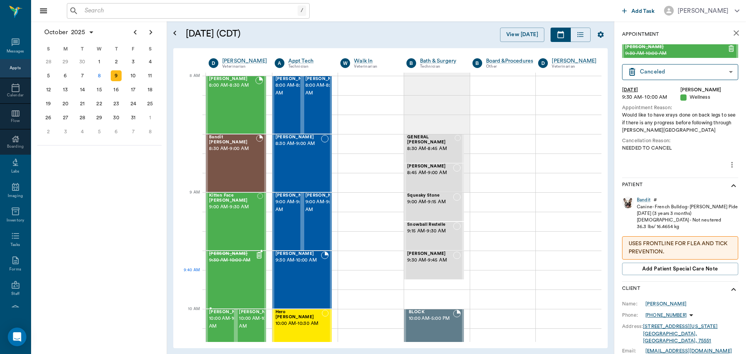
click at [229, 270] on div "Bandit Davis 9:30 AM - 10:00 AM" at bounding box center [232, 279] width 46 height 57
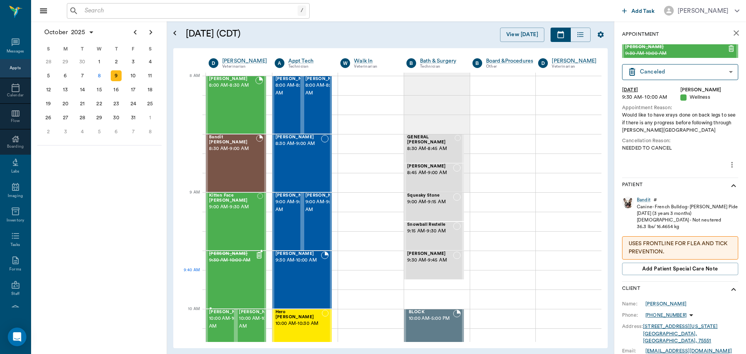
click at [229, 270] on div "Bandit Davis 9:30 AM - 10:00 AM" at bounding box center [232, 279] width 46 height 57
click at [643, 199] on div "Bandit" at bounding box center [643, 199] width 14 height 7
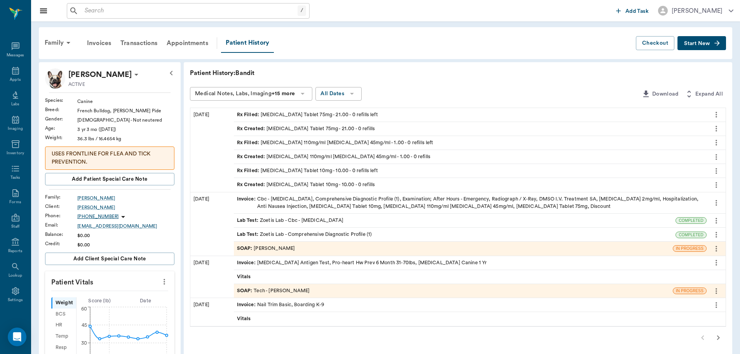
click at [289, 250] on div "SOAP : Dr. Bert Ellsworth" at bounding box center [266, 248] width 58 height 7
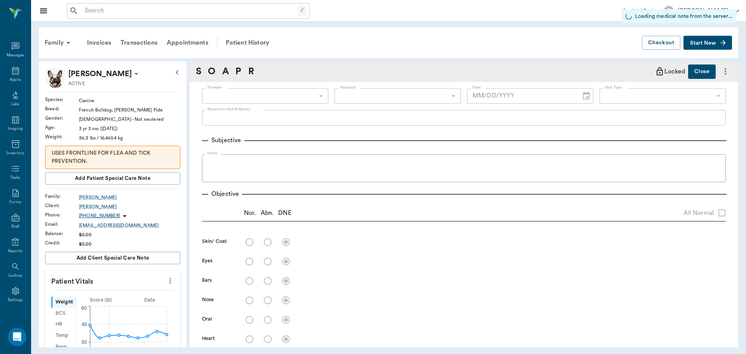
type input "63ec2f075fda476ae8351a4d"
type input "63ec2f075fda476ae8351a4c"
radio input "true"
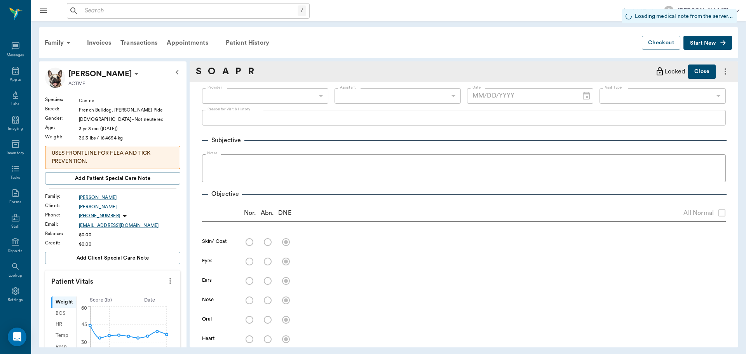
radio input "true"
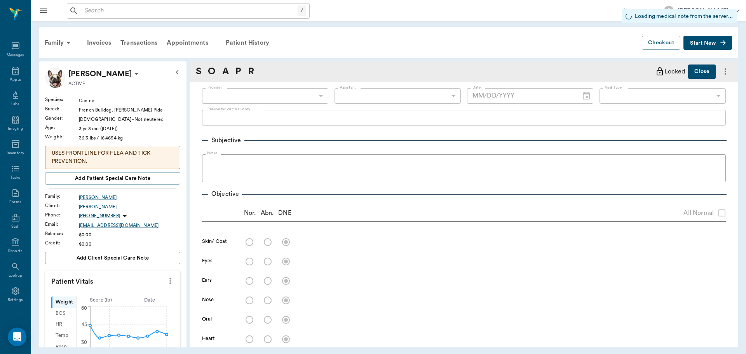
radio input "true"
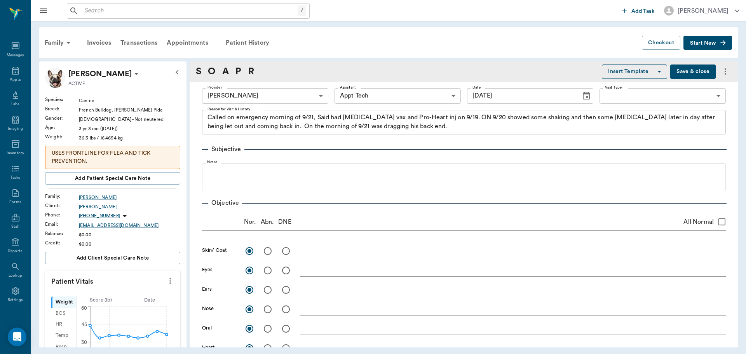
type input "09/21/2025"
type textarea "Called on emergency morning of 9/21, Said had Rabies vax and Pro-Heart inj on 9…"
type textarea "Radiographs show a wedge shaped vertebral body at T10 and some dorsal projectio…"
type textarea "Normal neuro till mid thorax where loses panniculus reflex. Both Hind limbs hav…"
drag, startPoint x: 289, startPoint y: 249, endPoint x: 485, endPoint y: 192, distance: 203.5
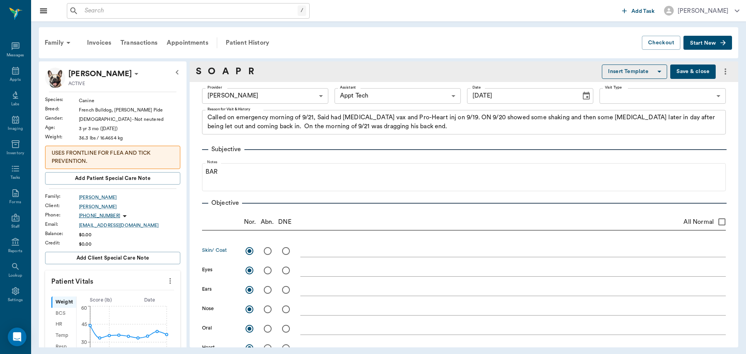
click at [13, 76] on div "Appts" at bounding box center [15, 75] width 31 height 24
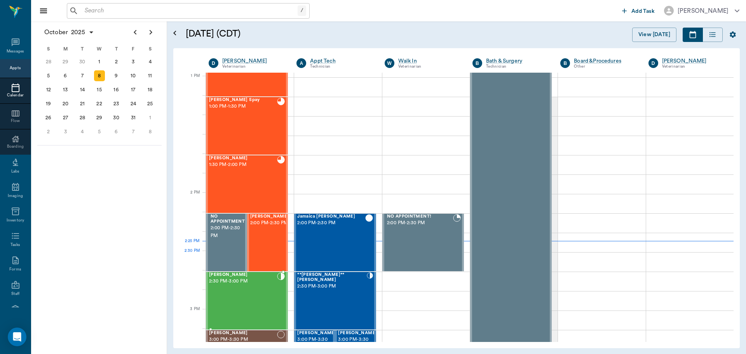
scroll to position [582, 0]
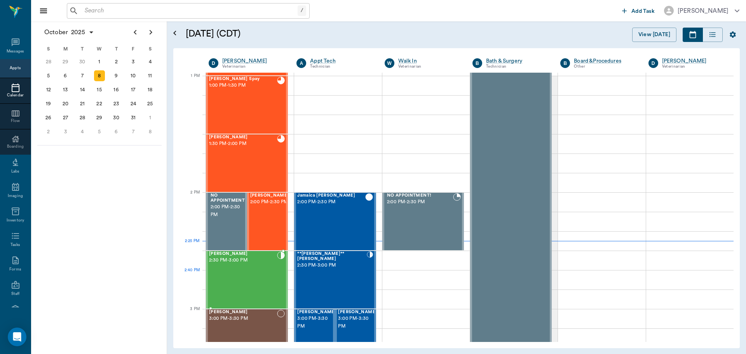
click at [254, 275] on div "[PERSON_NAME] 2:30 PM - 3:00 PM" at bounding box center [243, 279] width 68 height 57
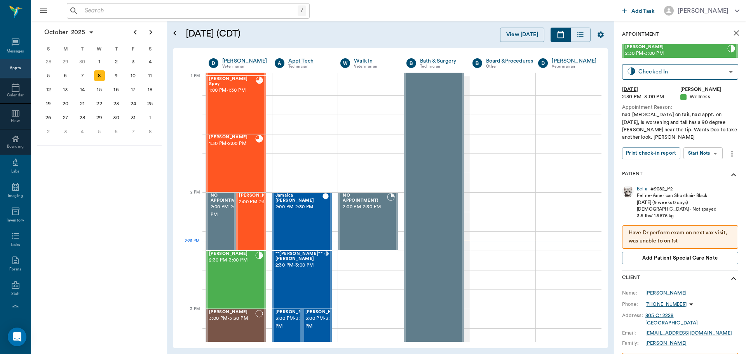
click at [705, 146] on body "/ ​ Add Task Dr. Bert Ellsworth Nectar Messages Appts Calendar Flow Boarding La…" at bounding box center [373, 177] width 746 height 354
click at [700, 163] on button "Start SOAP" at bounding box center [694, 161] width 26 height 9
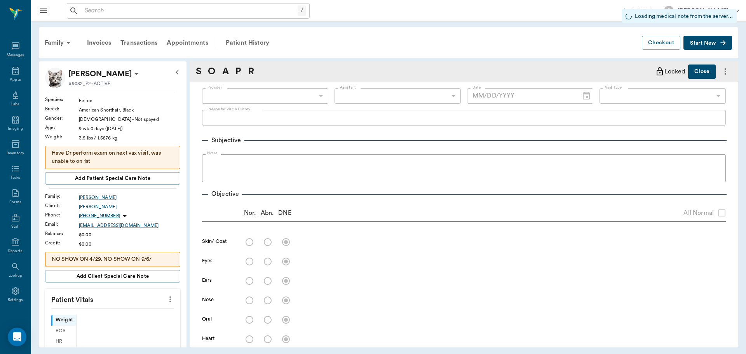
type input "63ec2f075fda476ae8351a4d"
type input "65d2be4f46e3a538d89b8c14"
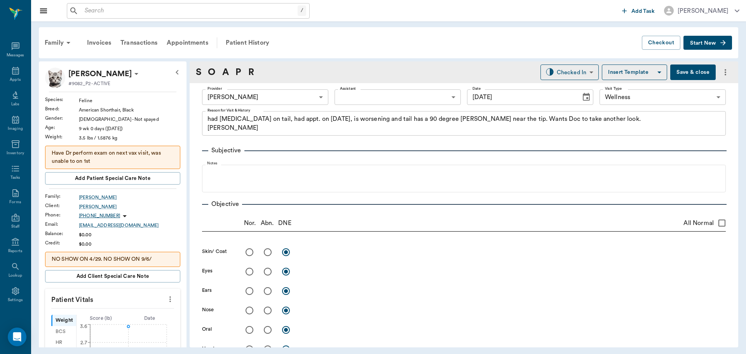
type input "[DATE]"
type textarea "had [MEDICAL_DATA] on tail, had appt. on [DATE], is worsening and tail has a 90…"
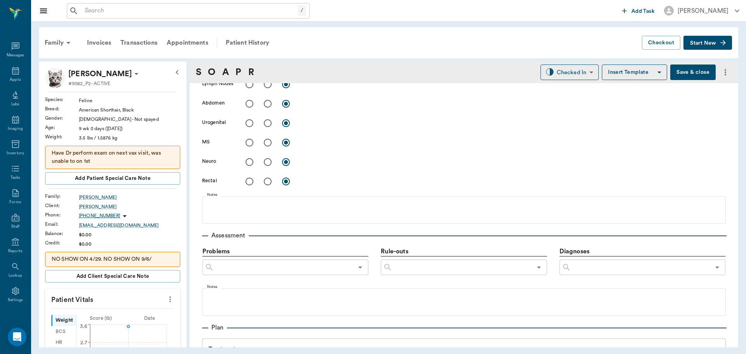
scroll to position [388, 0]
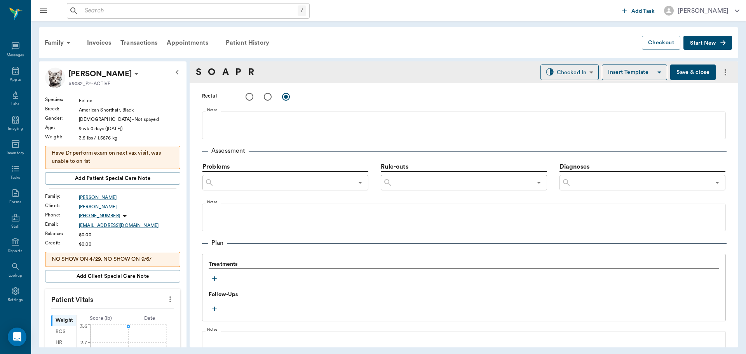
click at [212, 281] on icon "button" at bounding box center [214, 279] width 8 height 8
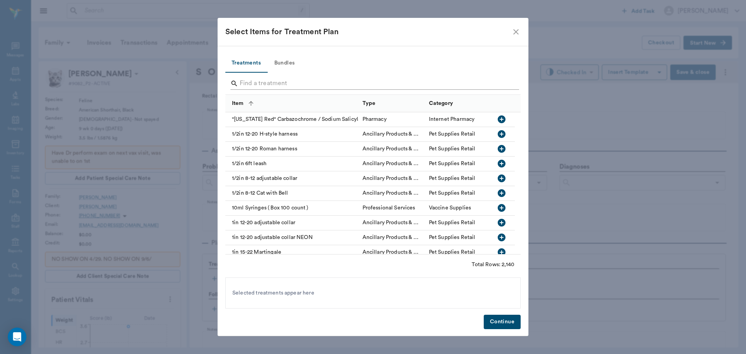
click at [266, 86] on input "Search" at bounding box center [374, 83] width 268 height 12
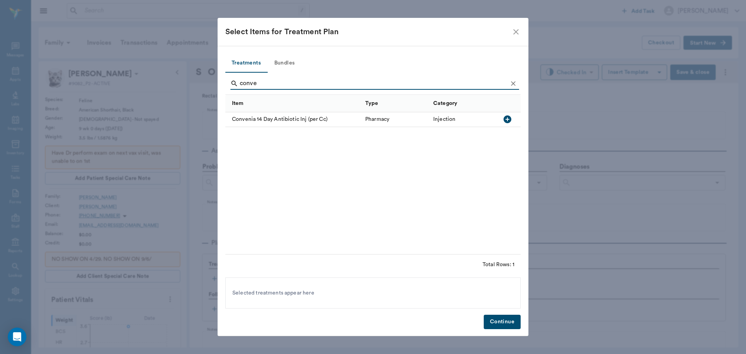
type input "conve"
click at [511, 117] on icon "button" at bounding box center [506, 119] width 9 height 9
click at [499, 322] on button "Continue" at bounding box center [501, 322] width 37 height 14
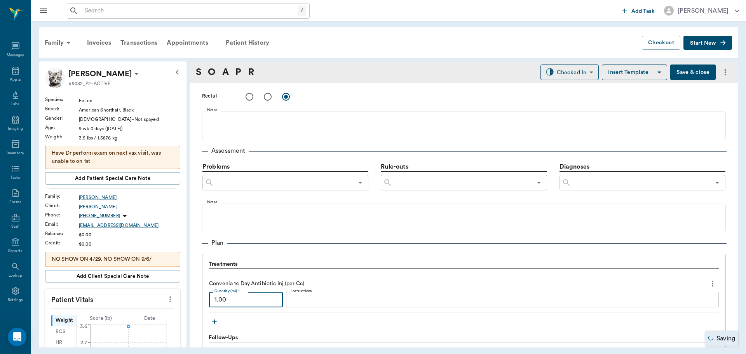
click at [249, 302] on input "1.00" at bounding box center [246, 300] width 74 height 16
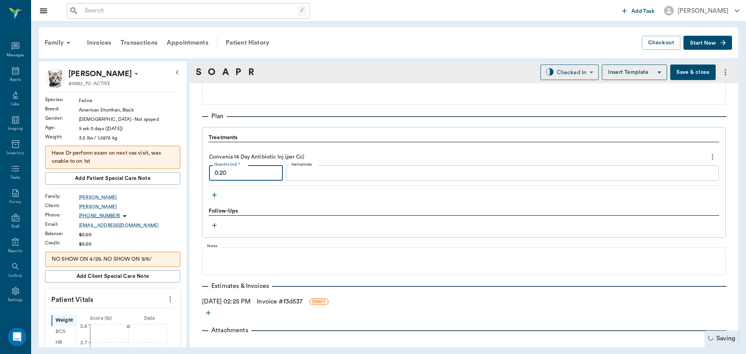
scroll to position [524, 0]
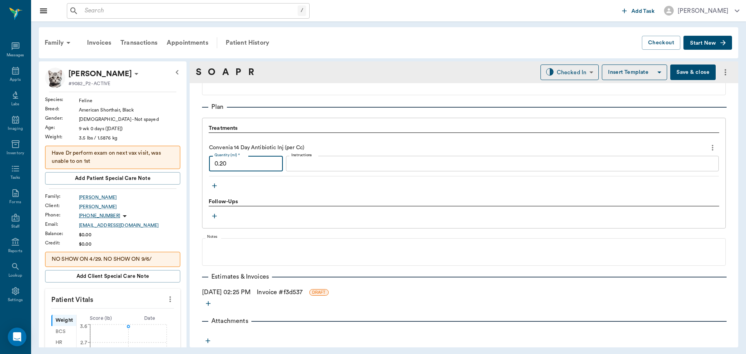
type input "0.20"
click at [275, 292] on link "Invoice # f3d537" at bounding box center [280, 291] width 46 height 9
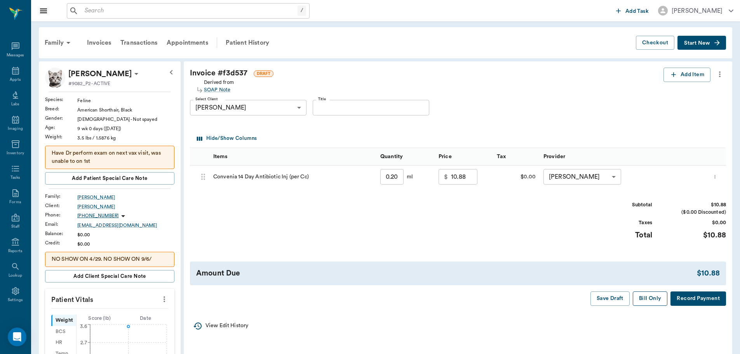
click at [649, 298] on button "Bill Only" at bounding box center [650, 298] width 35 height 14
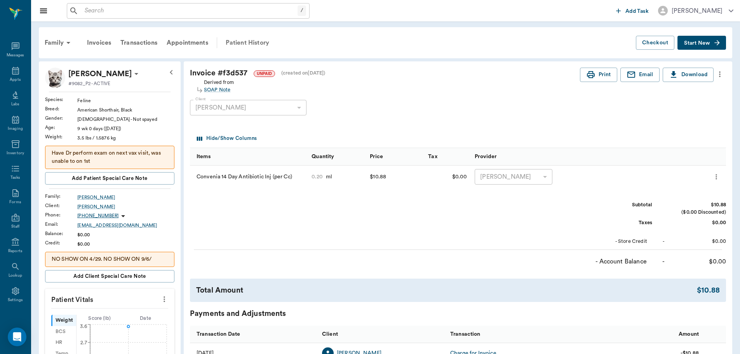
click at [249, 43] on div "Patient History" at bounding box center [247, 42] width 53 height 19
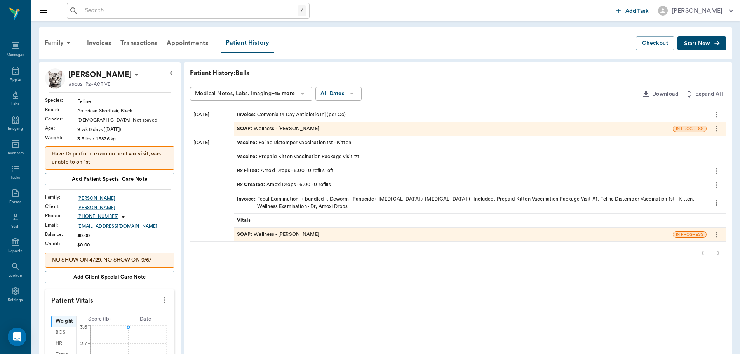
click at [285, 129] on div "SOAP : Wellness - [PERSON_NAME]" at bounding box center [278, 128] width 82 height 7
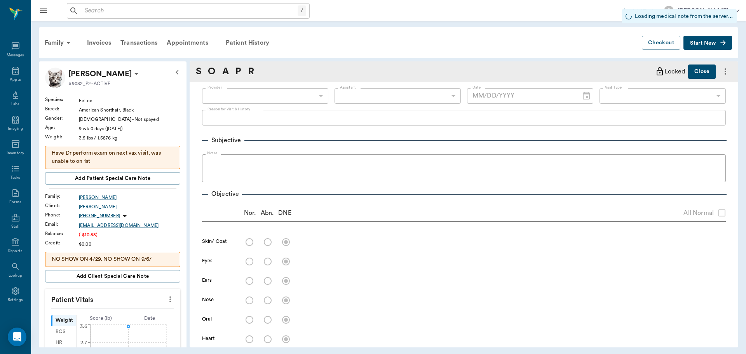
type input "63ec2f075fda476ae8351a4d"
type input "65d2be4f46e3a538d89b8c14"
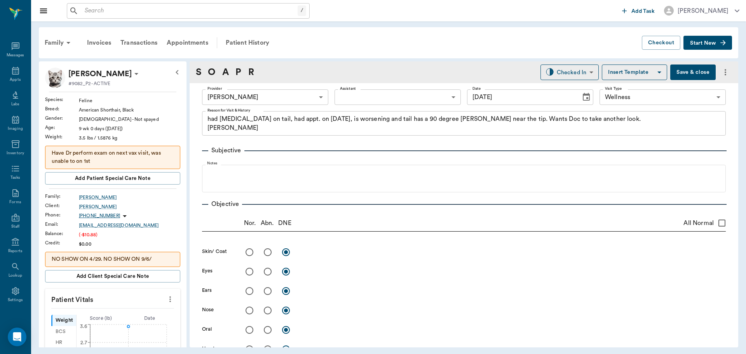
type input "[DATE]"
type textarea "had [MEDICAL_DATA] on tail, had appt. on [DATE], is worsening and tail has a 90…"
click at [581, 69] on body "/ ​ Add Task Dr. Bert Ellsworth Nectar Messages Appts Labs Imaging Inventory Ta…" at bounding box center [373, 177] width 746 height 354
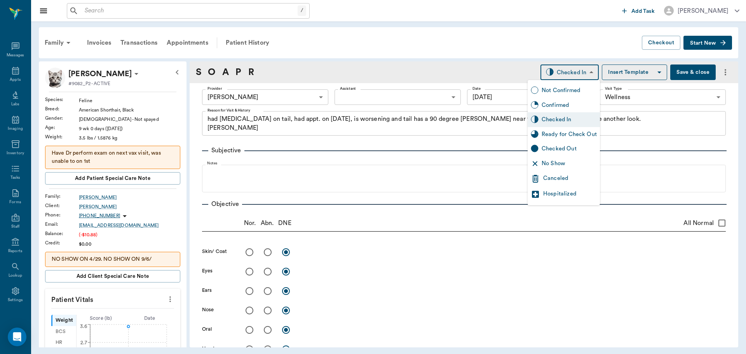
click at [556, 135] on div "Ready for Check Out" at bounding box center [568, 134] width 55 height 9
type input "READY_TO_CHECKOUT"
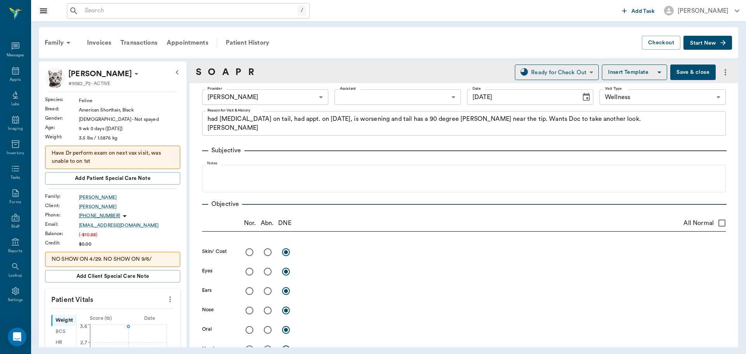
click at [169, 301] on icon "more" at bounding box center [170, 299] width 2 height 6
click at [154, 313] on span "Enter Vitals" at bounding box center [131, 312] width 65 height 8
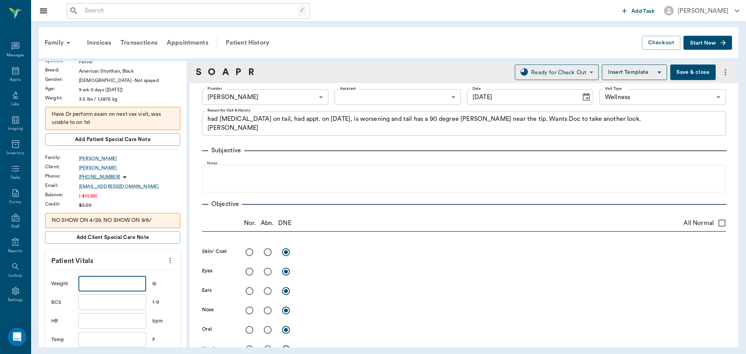
click at [104, 282] on input "text" at bounding box center [112, 284] width 68 height 16
type input "3.5"
click at [117, 344] on input "text" at bounding box center [112, 340] width 68 height 16
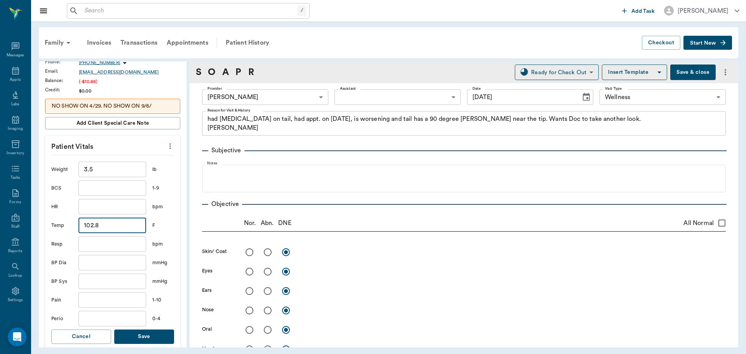
scroll to position [194, 0]
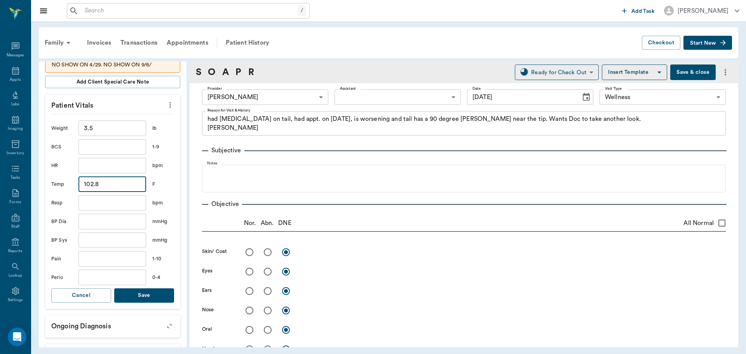
type input "102.8"
click at [151, 294] on button "Save" at bounding box center [144, 295] width 60 height 14
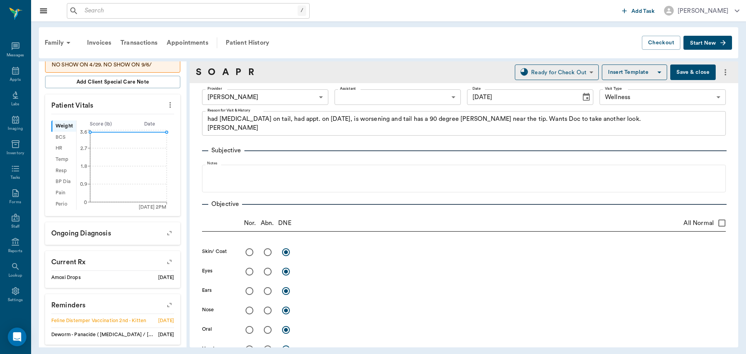
drag, startPoint x: 323, startPoint y: 233, endPoint x: 379, endPoint y: 278, distance: 72.3
click at [379, 278] on div "x" at bounding box center [512, 271] width 425 height 16
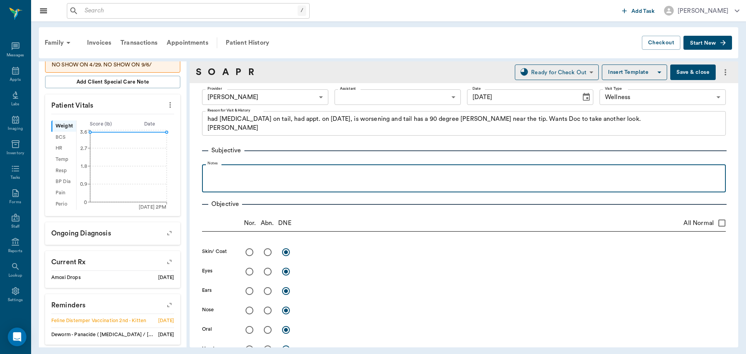
click at [263, 172] on p at bounding box center [464, 172] width 516 height 9
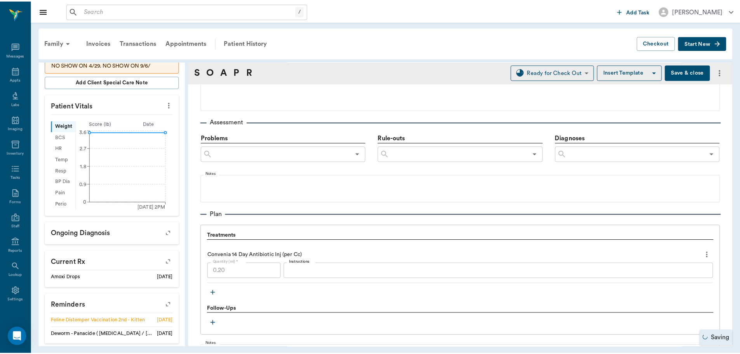
scroll to position [466, 0]
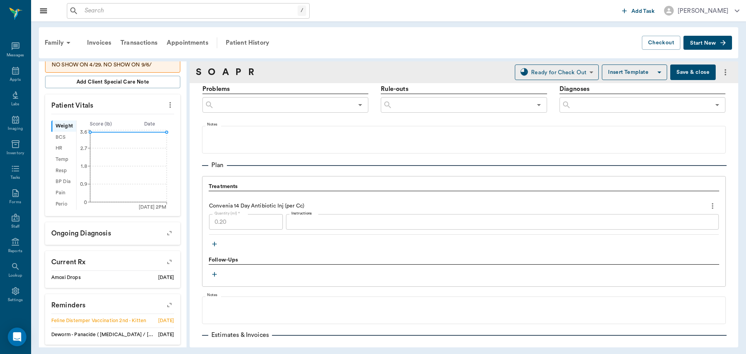
click at [681, 72] on button "Save & close" at bounding box center [692, 72] width 45 height 16
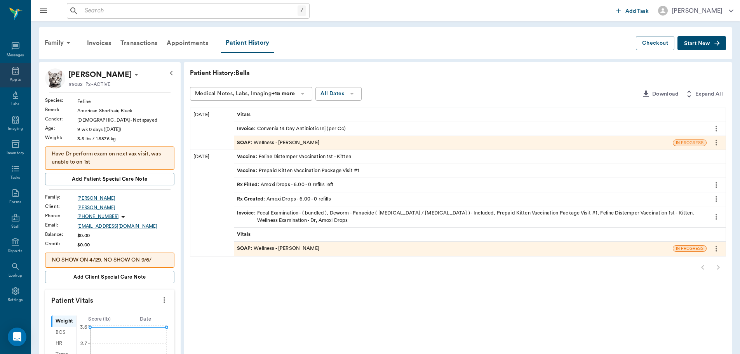
click at [12, 74] on icon at bounding box center [15, 71] width 7 height 8
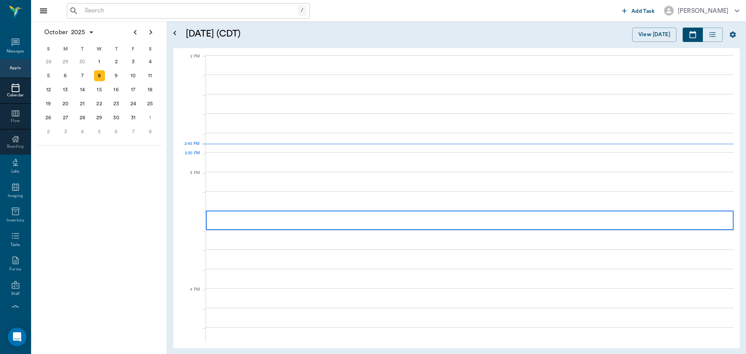
scroll to position [700, 0]
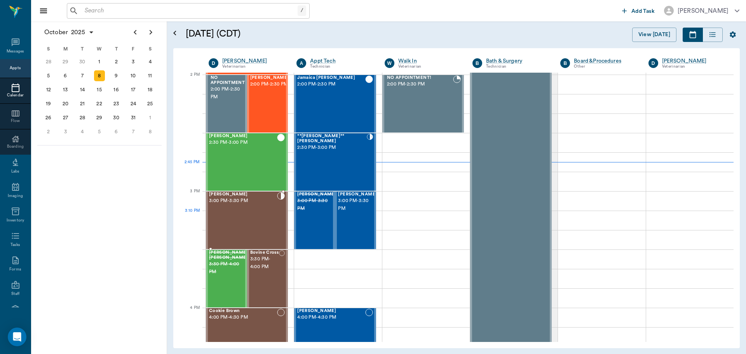
click at [229, 219] on div "Bobo Gray 3:00 PM - 3:30 PM" at bounding box center [243, 220] width 68 height 57
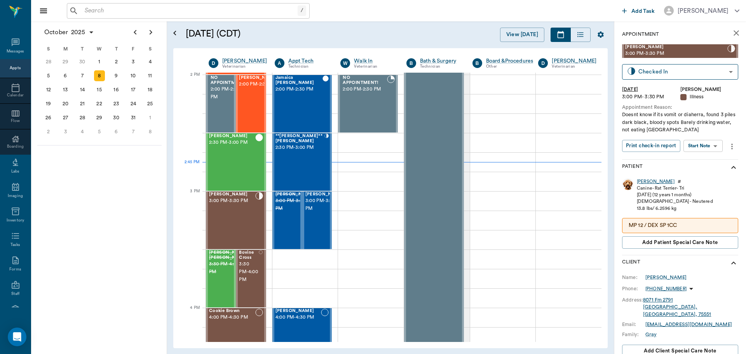
click at [641, 182] on div "Bobo" at bounding box center [655, 181] width 38 height 7
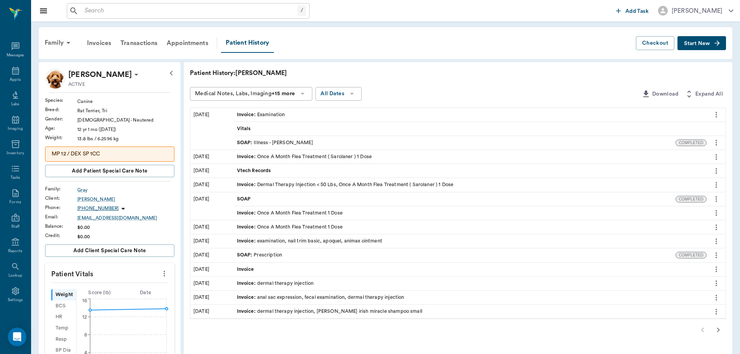
click at [290, 142] on div "SOAP : Illness - Dr. Bert Ellsworth" at bounding box center [275, 142] width 76 height 7
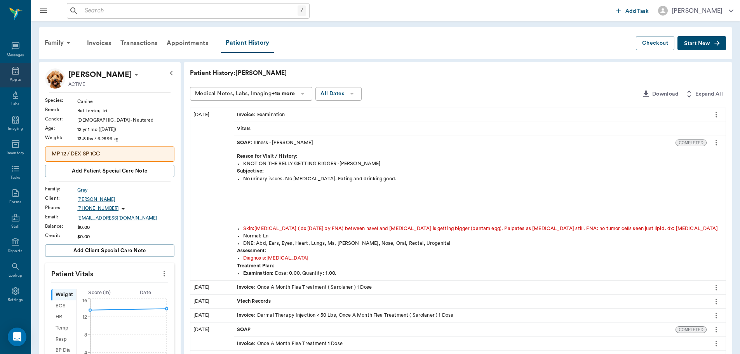
click at [12, 73] on icon at bounding box center [15, 71] width 7 height 8
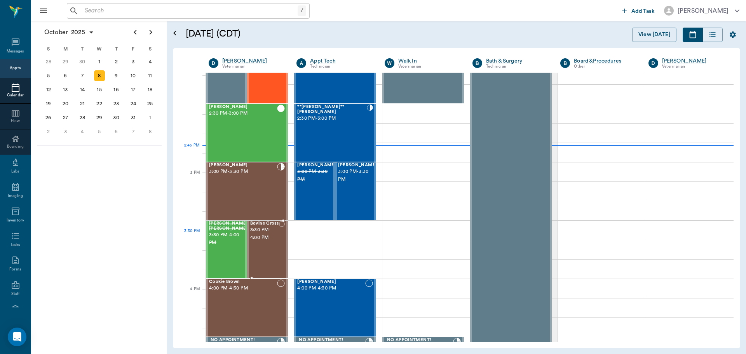
scroll to position [738, 0]
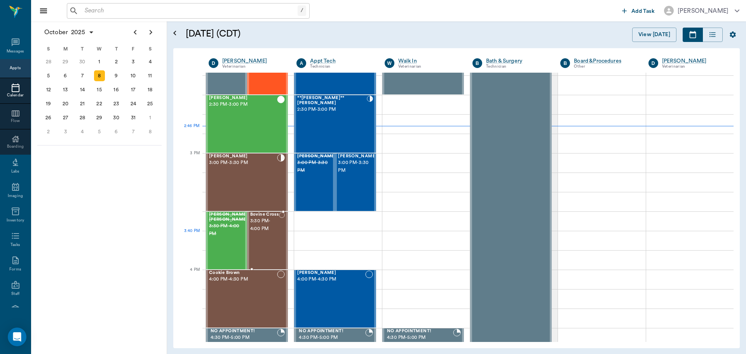
click at [264, 247] on div "Bovine Cross 3:30 PM - 4:00 PM" at bounding box center [264, 240] width 29 height 57
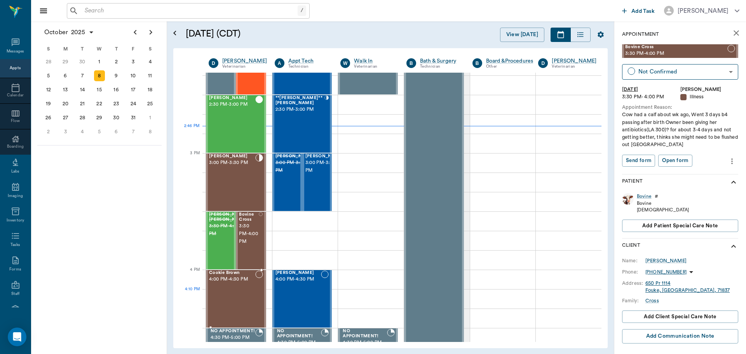
click at [235, 292] on div "Cookie Brown 4:00 PM - 4:30 PM" at bounding box center [232, 298] width 46 height 57
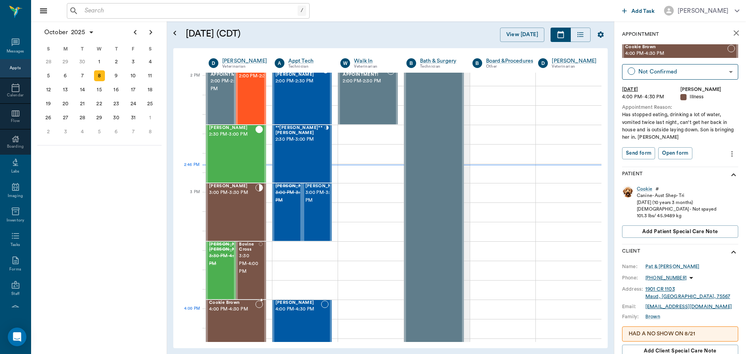
scroll to position [699, 0]
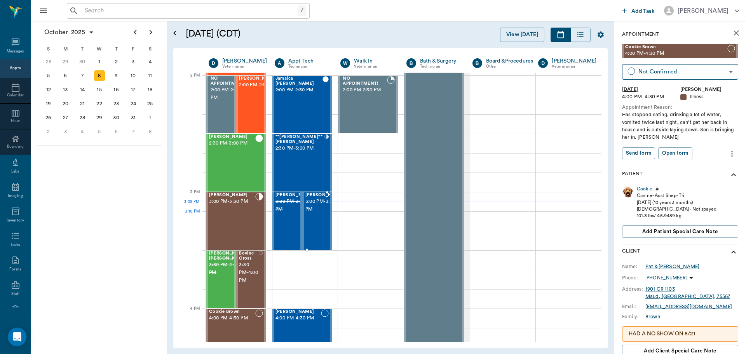
click at [311, 213] on span "3:00 PM - 3:30 PM" at bounding box center [324, 206] width 39 height 16
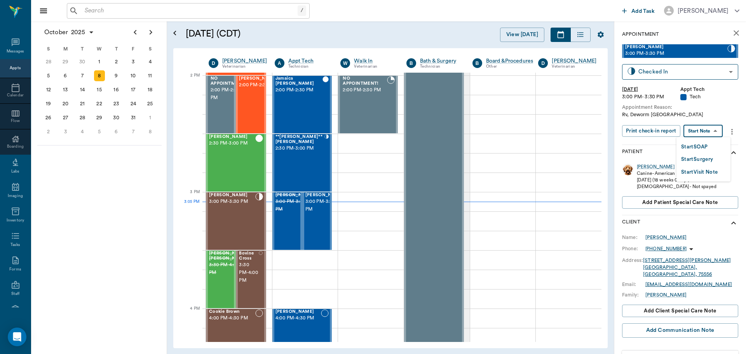
click at [715, 135] on body "/ ​ Add Task Dr. Bert Ellsworth Nectar Messages Appts Calendar Flow Boarding La…" at bounding box center [373, 177] width 746 height 354
click at [707, 148] on button "Start SOAP" at bounding box center [694, 147] width 26 height 9
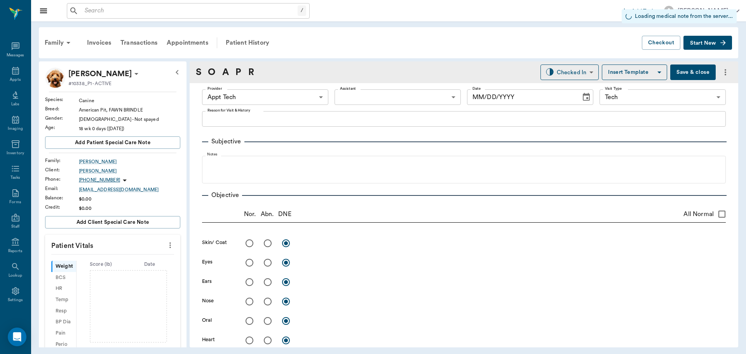
type input "63ec2f075fda476ae8351a4c"
type input "65d2be4f46e3a538d89b8c1a"
type input "[DATE]"
type textarea "Rv, Deworm Caryn"
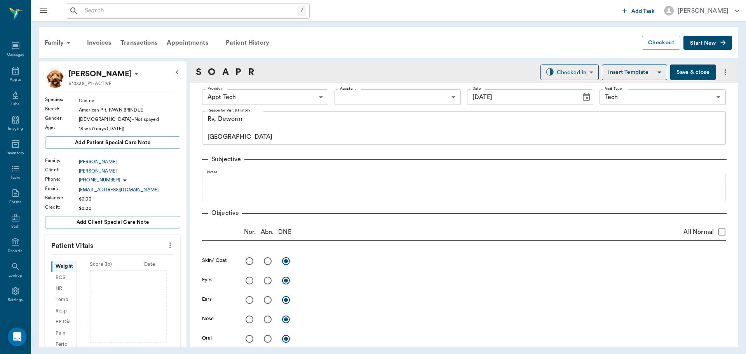
click at [280, 95] on body "/ ​ Add Task Dr. Bert Ellsworth Nectar Messages Appts Labs Imaging Inventory Ta…" at bounding box center [373, 177] width 746 height 354
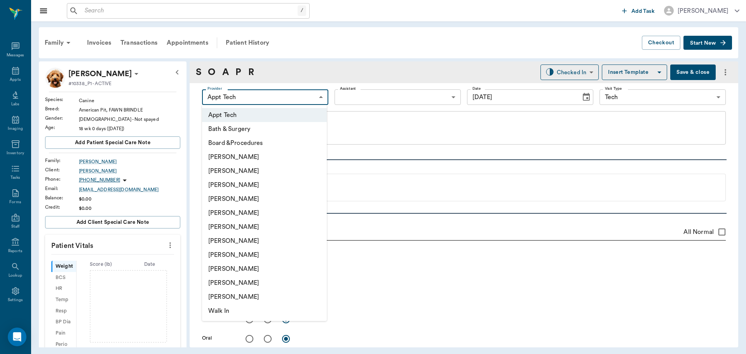
click at [262, 185] on li "[PERSON_NAME]" at bounding box center [264, 185] width 125 height 14
type input "642ef10e332a41444de2bad1"
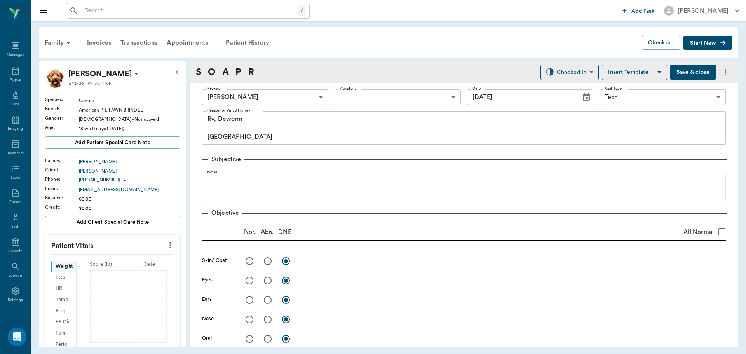
click at [166, 248] on icon "more" at bounding box center [170, 244] width 9 height 9
click at [119, 254] on li "Enter Vitals" at bounding box center [132, 258] width 78 height 14
click at [116, 266] on input "text" at bounding box center [112, 269] width 68 height 16
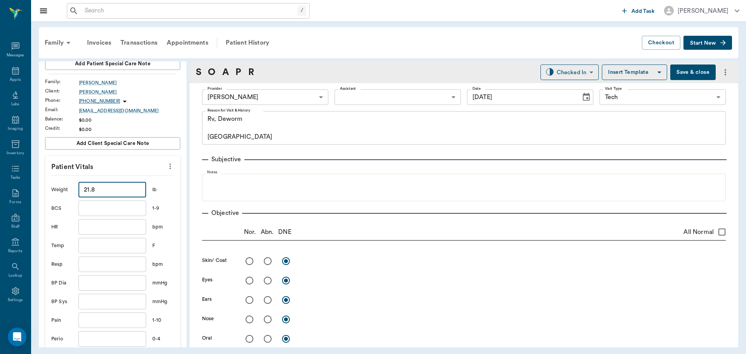
scroll to position [194, 0]
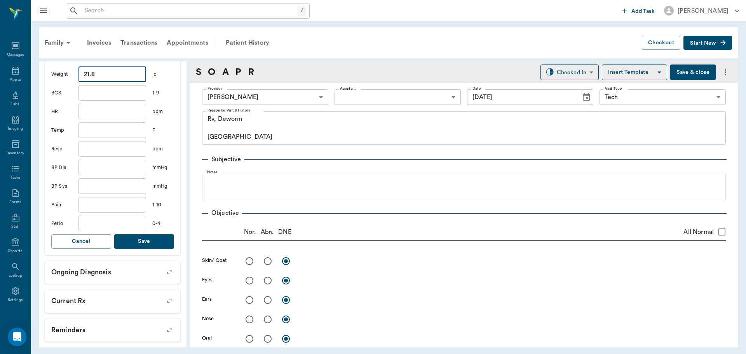
type input "21.8"
click at [149, 244] on button "Save" at bounding box center [144, 241] width 60 height 14
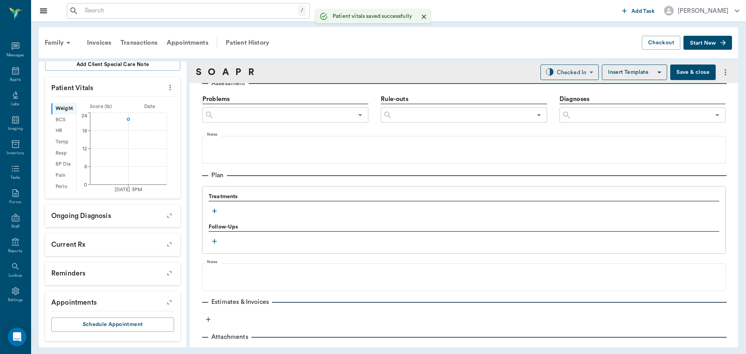
scroll to position [466, 0]
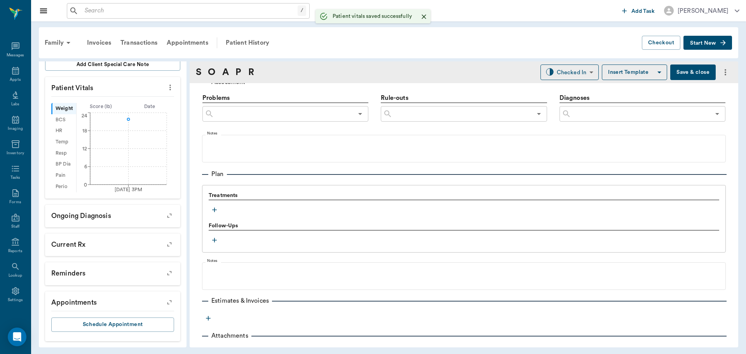
click at [214, 209] on icon "button" at bounding box center [214, 210] width 8 height 8
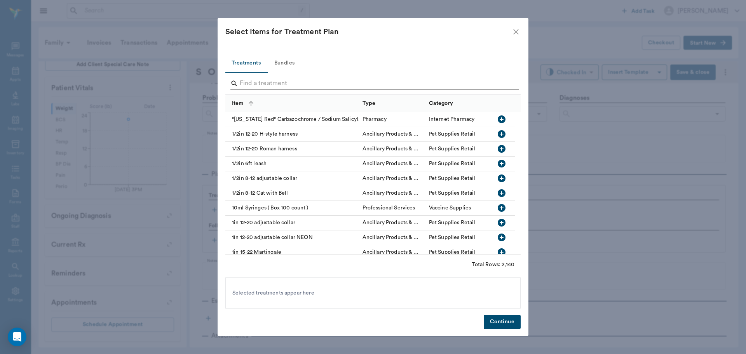
click at [294, 84] on input "Search" at bounding box center [374, 83] width 268 height 12
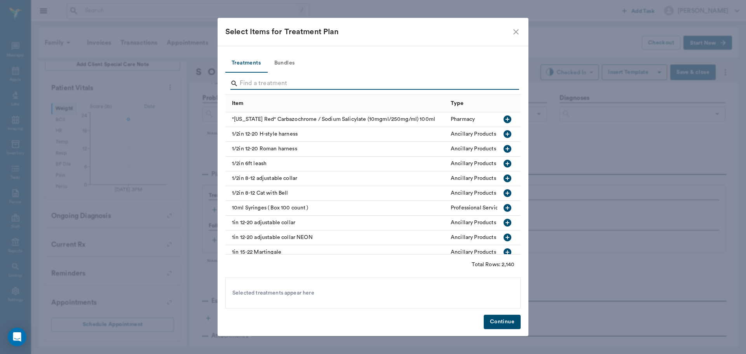
type input "r"
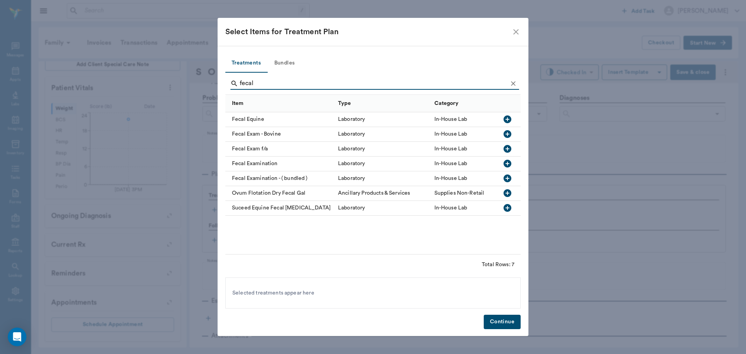
click at [503, 164] on icon "button" at bounding box center [506, 163] width 9 height 9
click at [304, 80] on input "fecal" at bounding box center [374, 83] width 268 height 12
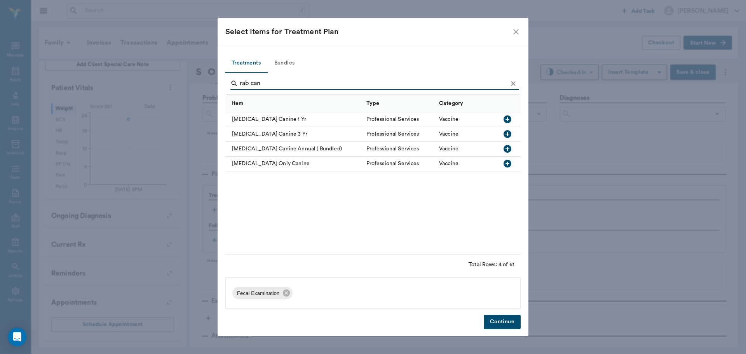
type input "rab can"
click at [509, 164] on icon "button" at bounding box center [507, 164] width 8 height 8
click at [501, 321] on button "Continue" at bounding box center [501, 322] width 37 height 14
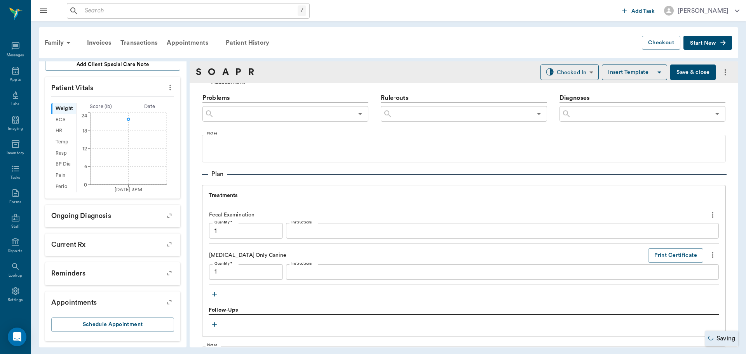
type input "1.00"
click at [216, 293] on icon "button" at bounding box center [214, 294] width 8 height 8
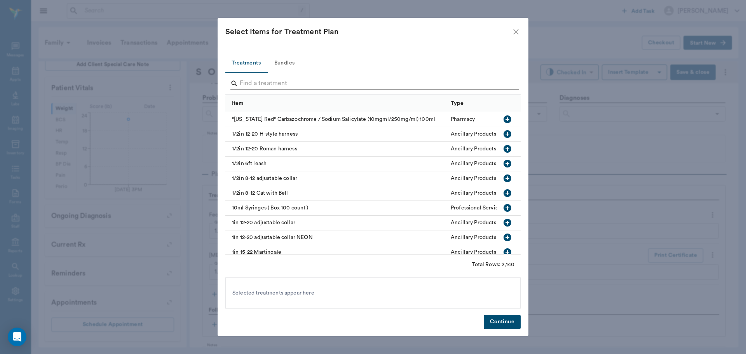
click at [331, 81] on input "Search" at bounding box center [374, 83] width 268 height 12
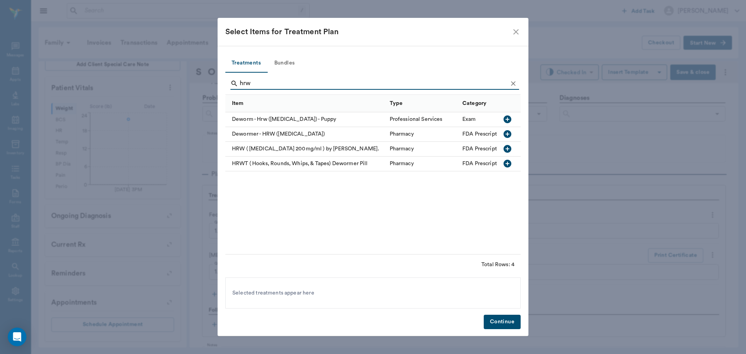
type input "hrw"
click at [506, 133] on icon "button" at bounding box center [507, 134] width 8 height 8
click at [520, 324] on div "Treatments Bundles hrw Item Type Category Deworm - Hrw (fenbendazole) - Puppy P…" at bounding box center [372, 191] width 311 height 290
click at [515, 322] on button "Continue" at bounding box center [501, 322] width 37 height 14
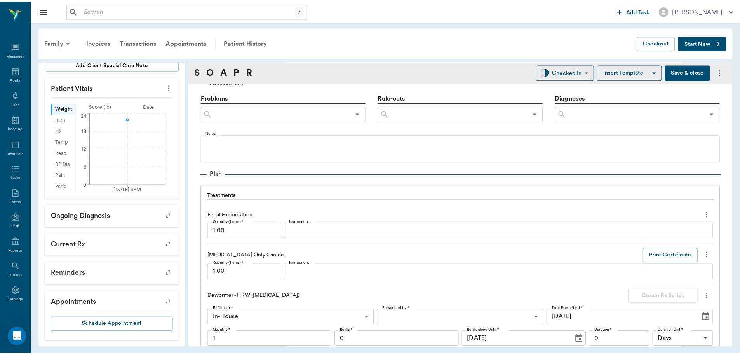
scroll to position [645, 0]
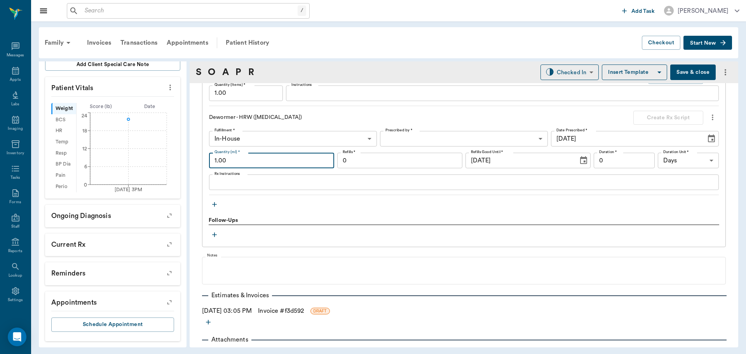
click at [234, 161] on input "1.00" at bounding box center [271, 161] width 125 height 16
type input "12.50"
click at [498, 142] on body "/ ​ Add Task Dr. Bert Ellsworth Nectar Messages Appts Labs Imaging Inventory Ta…" at bounding box center [373, 177] width 746 height 354
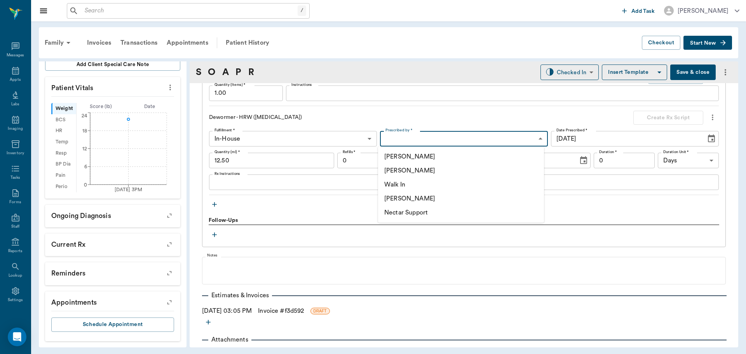
click at [451, 174] on li "[PERSON_NAME]" at bounding box center [461, 170] width 166 height 14
type input "63ec2f075fda476ae8351a4d"
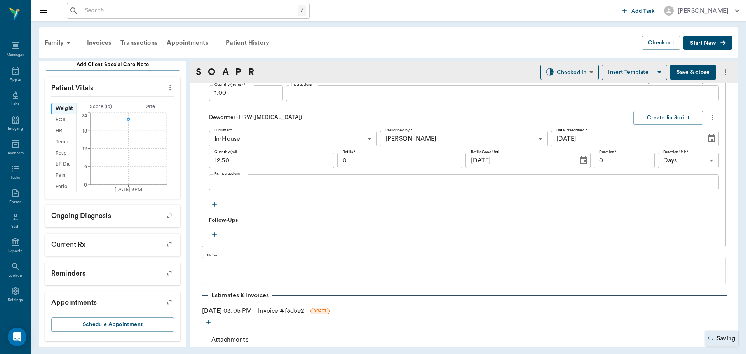
click at [471, 111] on div "Dewormer - HRW (Fenbendazole) Create Rx Script" at bounding box center [463, 118] width 509 height 14
click at [300, 314] on link "Invoice # f3d592" at bounding box center [281, 310] width 46 height 9
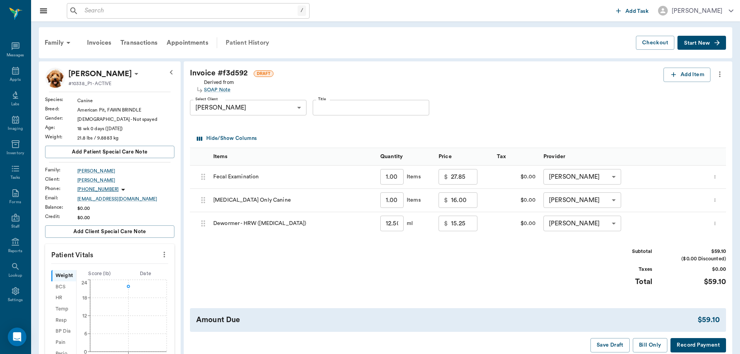
click at [253, 44] on div "Patient History" at bounding box center [247, 42] width 53 height 19
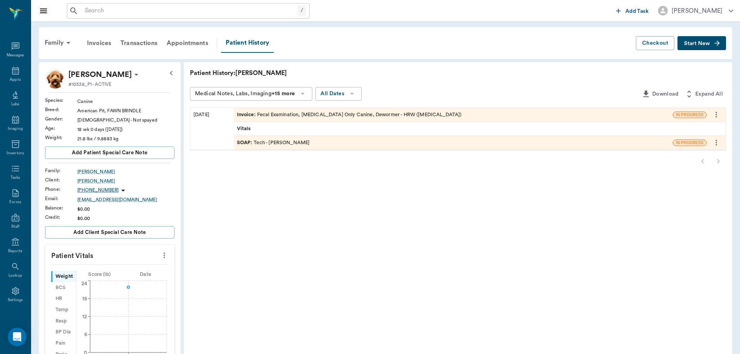
click at [363, 144] on div "SOAP : Tech - Daniel Virnala" at bounding box center [453, 143] width 439 height 14
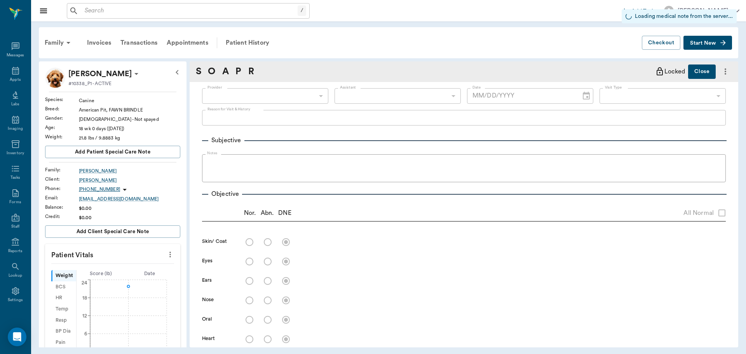
type input "642ef10e332a41444de2bad1"
type input "65d2be4f46e3a538d89b8c1a"
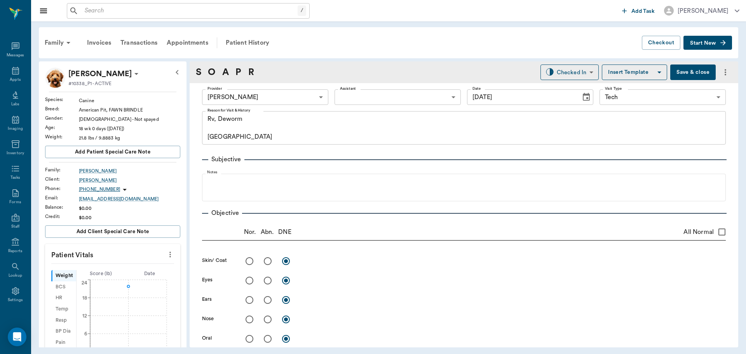
type input "[DATE]"
type textarea "Rv, Deworm Caryn"
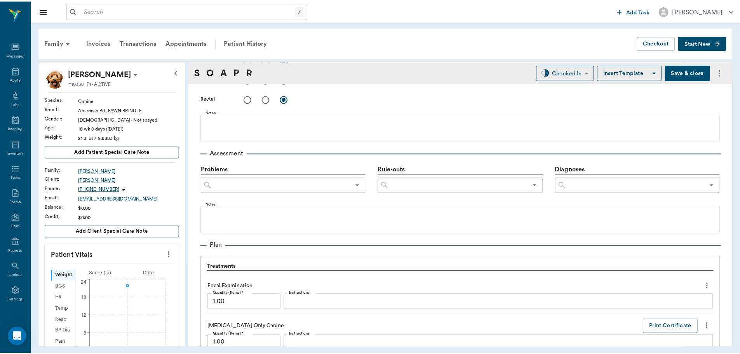
scroll to position [505, 0]
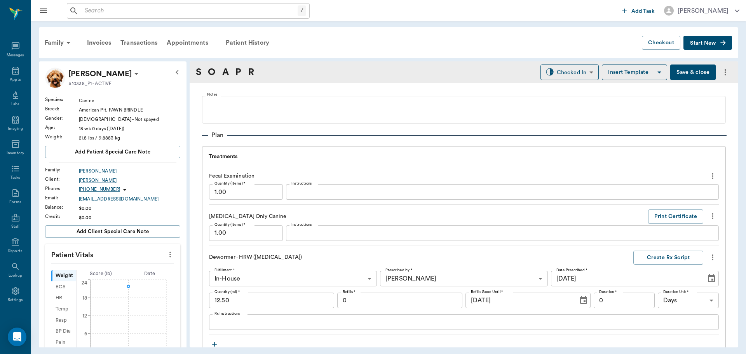
click at [323, 186] on div "x Instructions" at bounding box center [502, 192] width 433 height 16
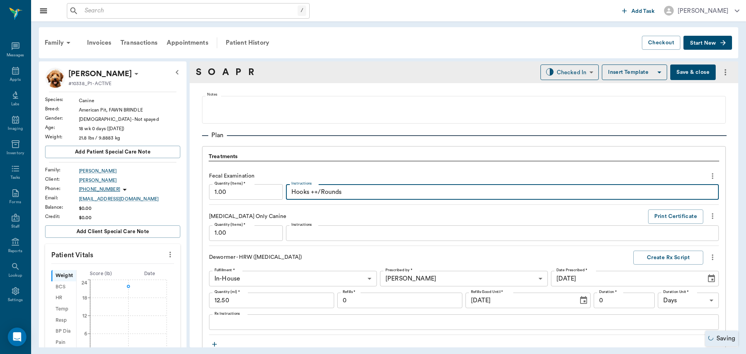
type textarea "Hooks ++/Rounds"
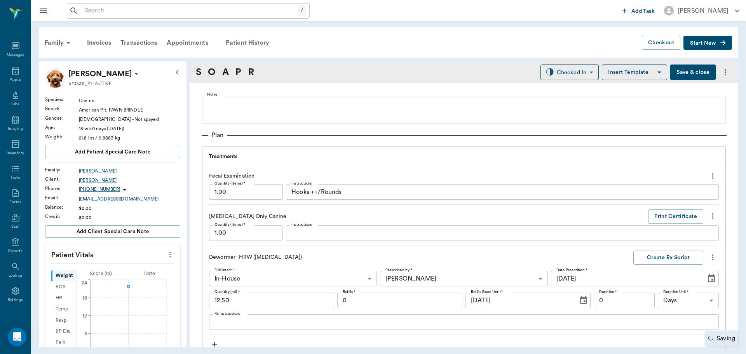
click at [684, 78] on button "Save & close" at bounding box center [692, 72] width 45 height 16
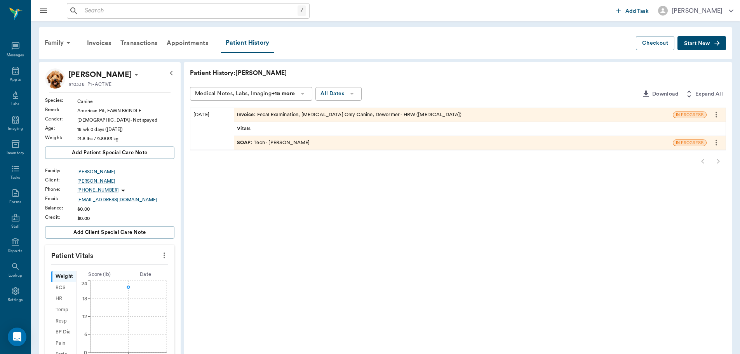
click at [424, 112] on div "Invoice : Fecal Examination, Rabies Vaccination Only Canine, Dewormer - HRW (Fe…" at bounding box center [349, 114] width 225 height 7
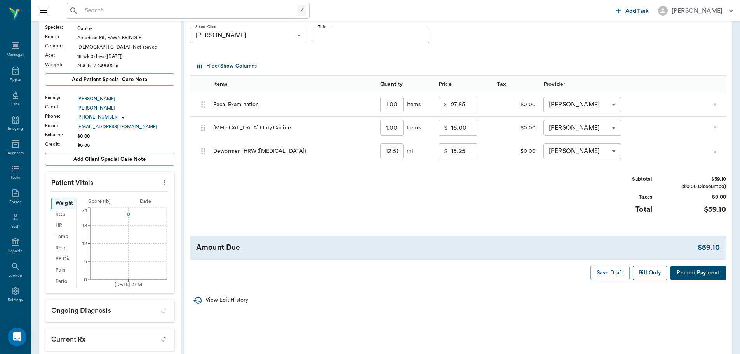
scroll to position [78, 0]
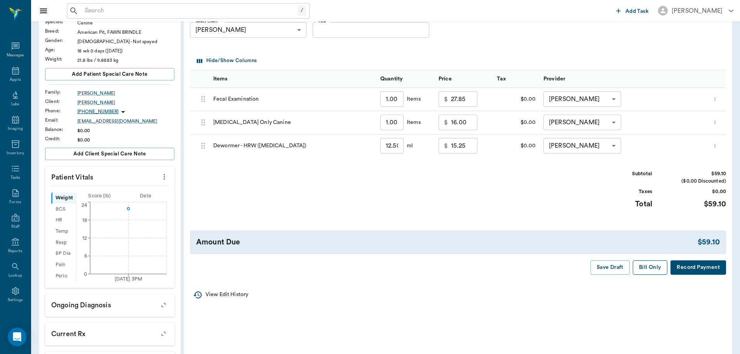
click at [653, 267] on button "Bill Only" at bounding box center [650, 267] width 35 height 14
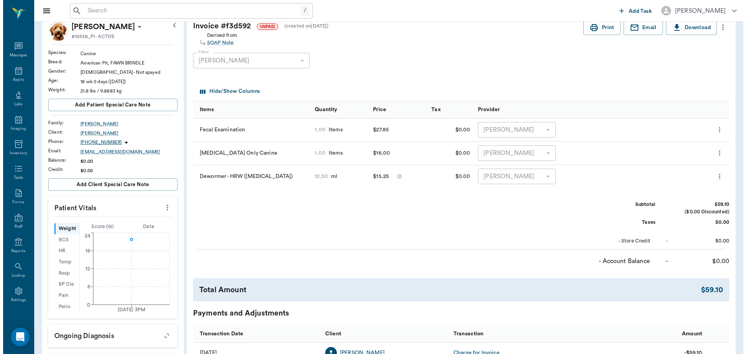
scroll to position [0, 0]
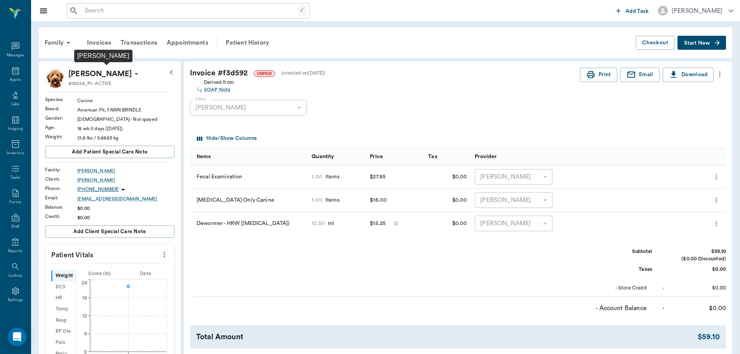
click at [132, 73] on p "[PERSON_NAME]" at bounding box center [99, 74] width 63 height 12
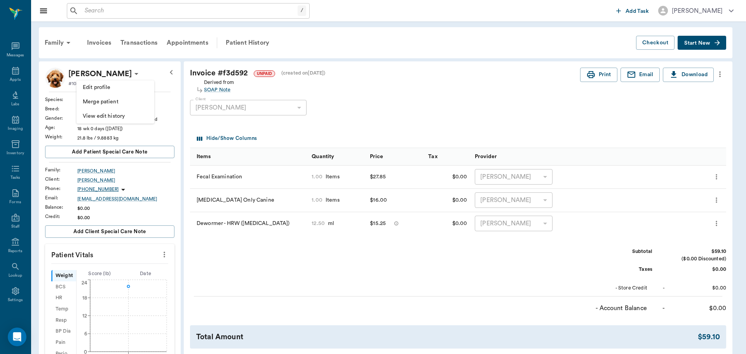
click at [128, 87] on span "Edit profile" at bounding box center [115, 87] width 65 height 8
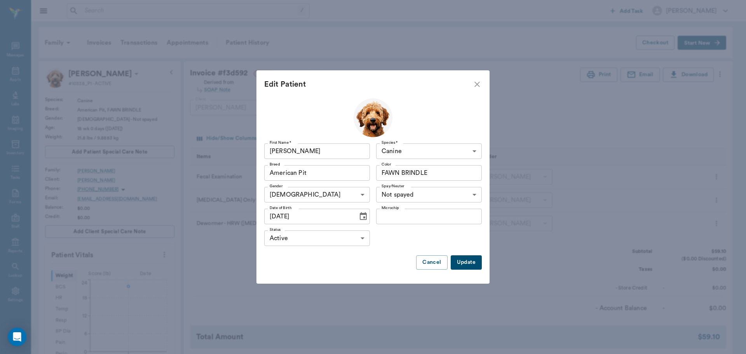
click at [363, 220] on icon "Choose date, selected date is Jun 4, 2025" at bounding box center [363, 216] width 7 height 8
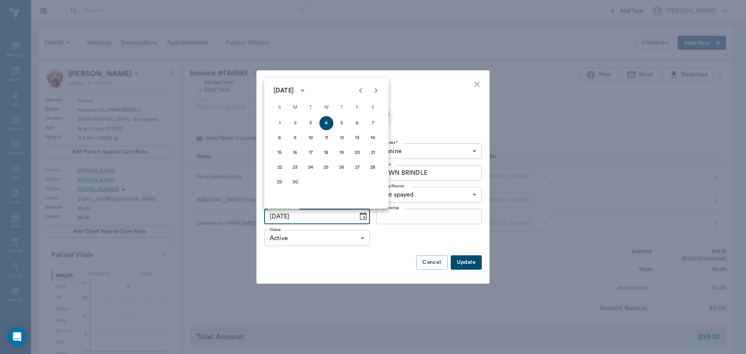
click at [294, 92] on div "June 2025" at bounding box center [283, 90] width 20 height 9
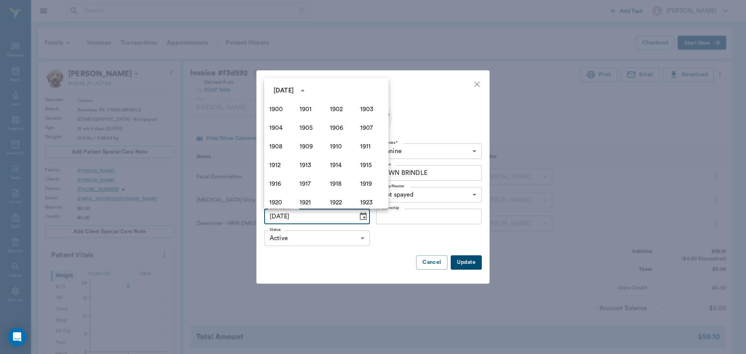
scroll to position [533, 0]
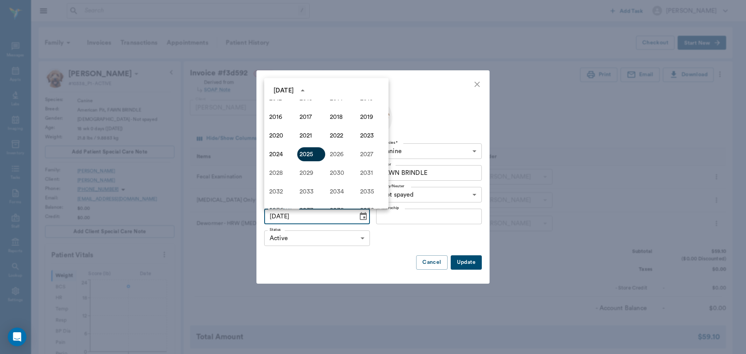
click at [305, 155] on button "2025" at bounding box center [311, 154] width 28 height 14
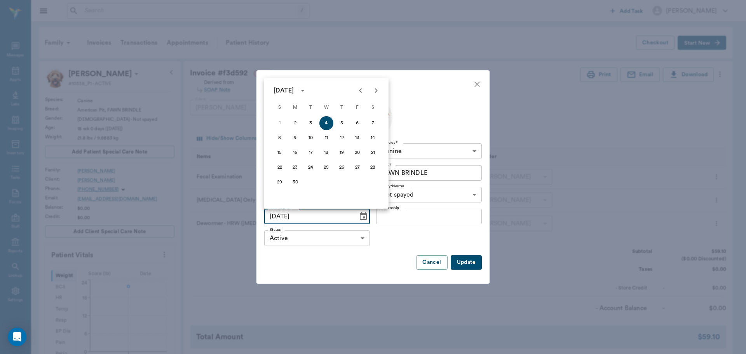
click at [357, 89] on icon "Previous month" at bounding box center [360, 90] width 9 height 9
click at [361, 89] on icon "Previous month" at bounding box center [360, 90] width 9 height 9
click at [341, 169] on button "20" at bounding box center [342, 167] width 14 height 14
type input "03/20/2025"
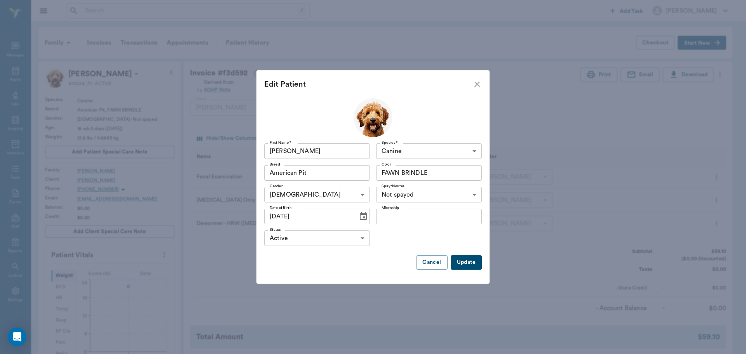
click at [475, 263] on button "Update" at bounding box center [465, 262] width 31 height 14
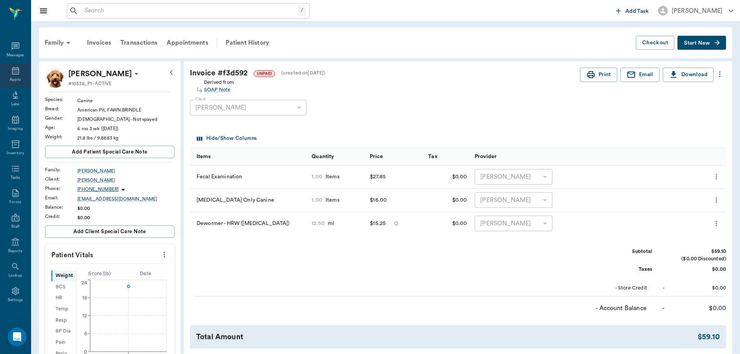
click at [11, 77] on div "Appts" at bounding box center [15, 80] width 11 height 6
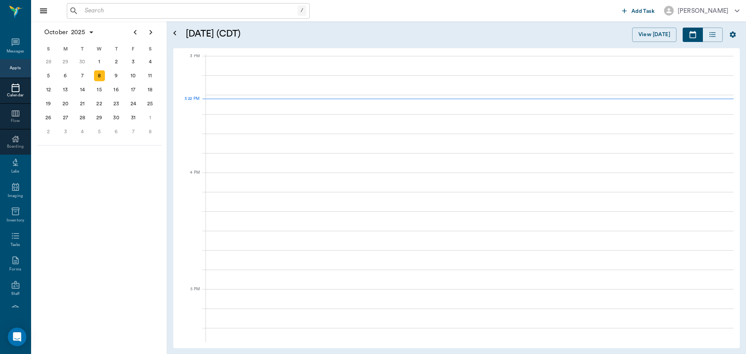
scroll to position [817, 0]
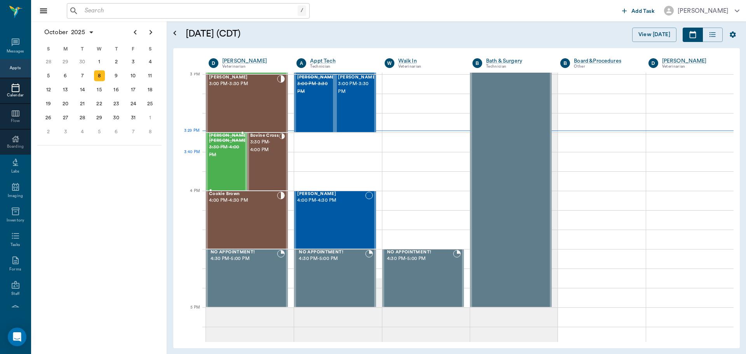
click at [226, 162] on div "Shivers Brown 3:30 PM - 4:00 PM" at bounding box center [228, 161] width 39 height 57
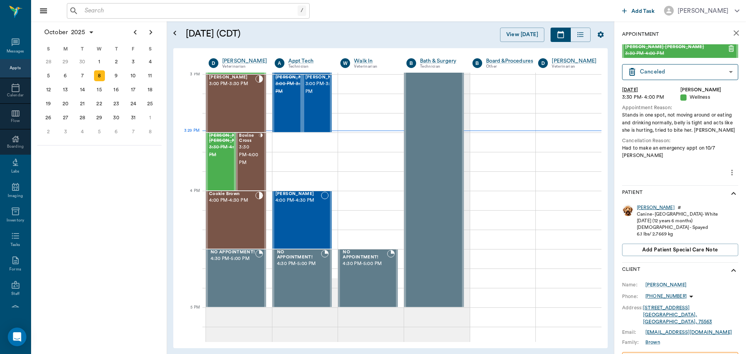
click at [642, 204] on div "Shivers" at bounding box center [655, 207] width 38 height 7
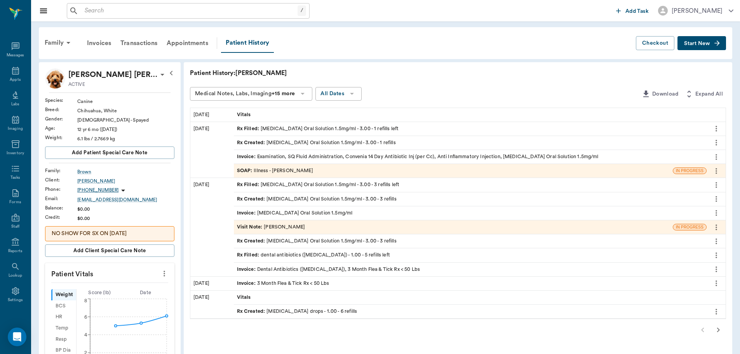
click at [279, 171] on div "SOAP : Illness - Dr. Bert Ellsworth" at bounding box center [275, 170] width 76 height 7
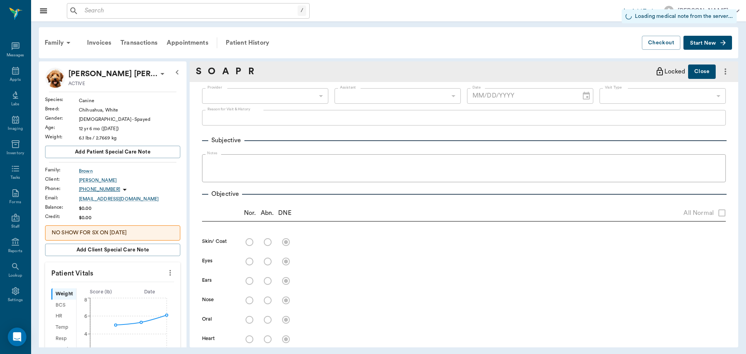
type input "63ec2f075fda476ae8351a4d"
type input "65d2be4f46e3a538d89b8c15"
radio input "true"
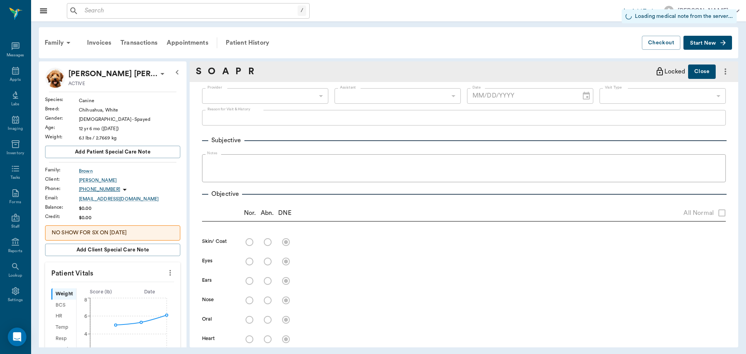
radio input "true"
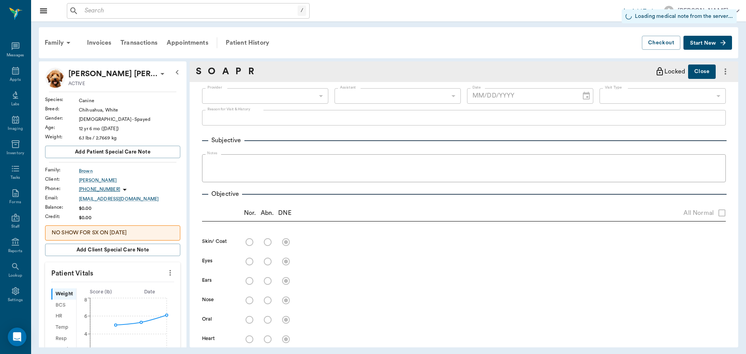
radio input "true"
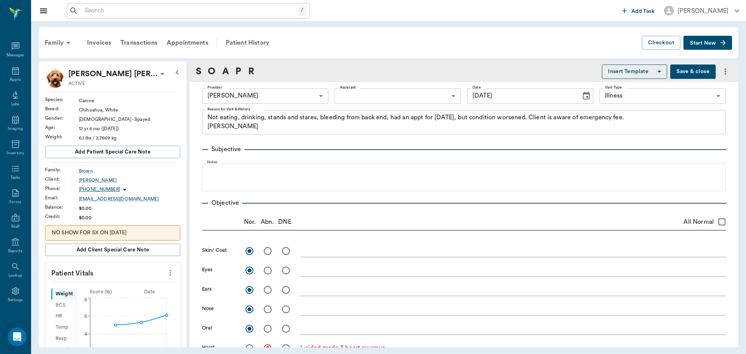
type input "10/07/2025"
type textarea "Not eating, drinking, stands and stares, bleeding from back end, had an appt fo…"
type textarea "L sided grade 3 heart murmur"
type textarea "L side of ventral anus is swollen with an abscess draining."
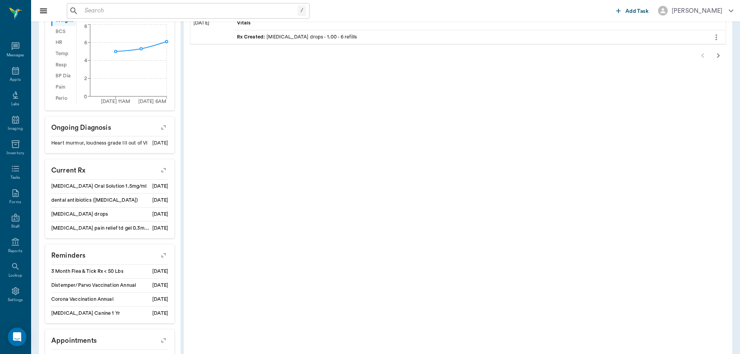
scroll to position [149, 0]
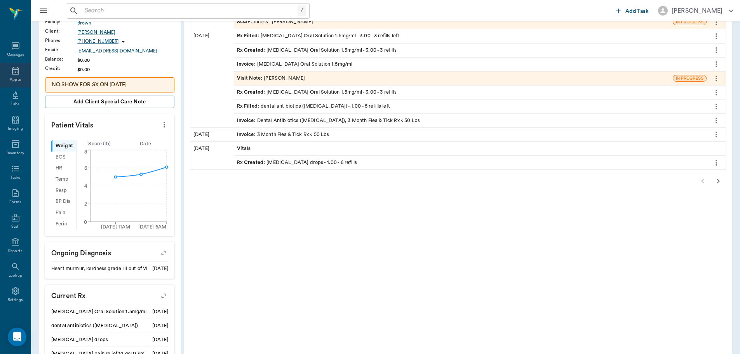
click at [11, 71] on icon at bounding box center [15, 70] width 9 height 9
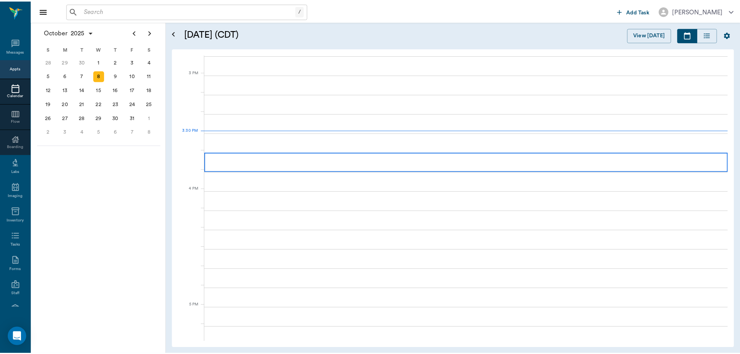
scroll to position [816, 0]
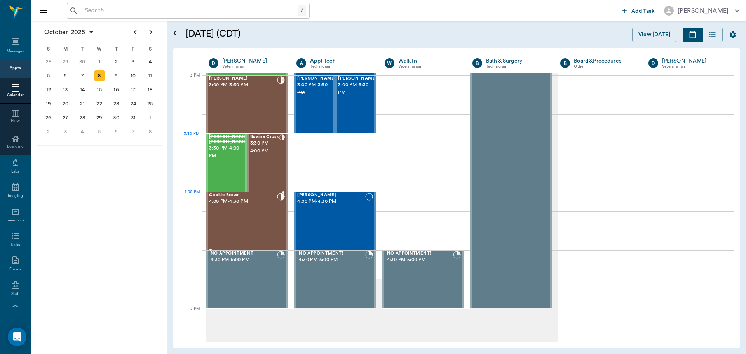
drag, startPoint x: 224, startPoint y: 211, endPoint x: 227, endPoint y: 208, distance: 4.9
click at [224, 211] on div "Cookie Brown 4:00 PM - 4:30 PM" at bounding box center [243, 221] width 68 height 57
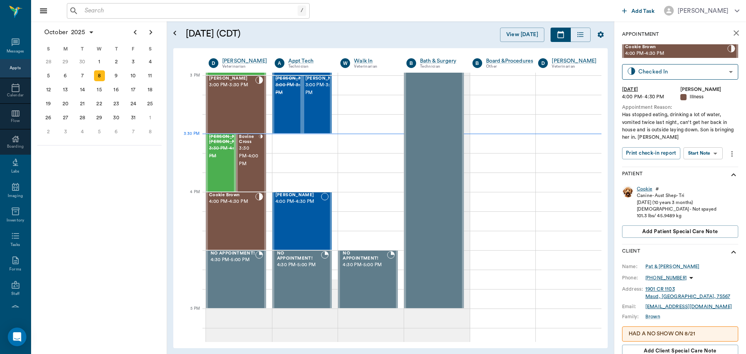
click at [645, 189] on div "Cookie" at bounding box center [644, 189] width 16 height 7
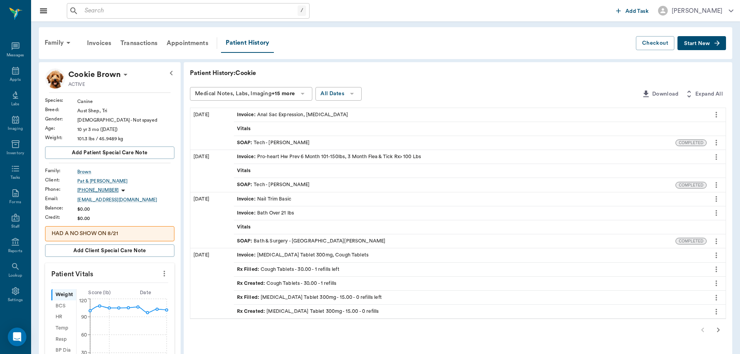
click at [278, 142] on div "SOAP : Tech - Julie Dickerson" at bounding box center [273, 142] width 73 height 7
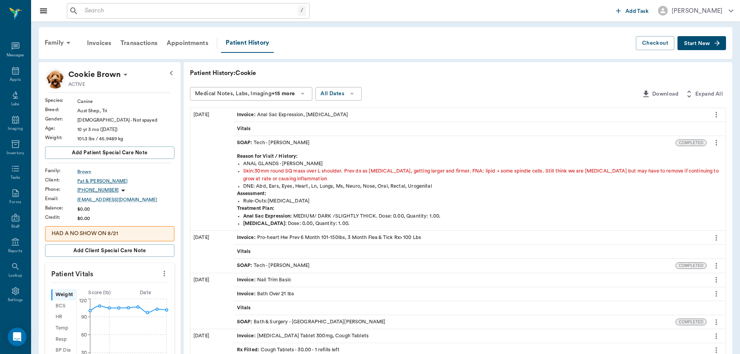
click at [107, 181] on div "Pat & John Brown" at bounding box center [125, 180] width 97 height 7
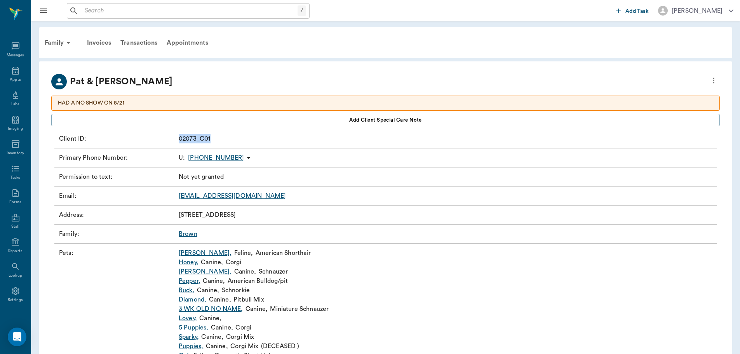
drag, startPoint x: 179, startPoint y: 137, endPoint x: 210, endPoint y: 140, distance: 31.2
click at [210, 140] on div "Client ID : 02073_C01" at bounding box center [385, 138] width 662 height 19
copy p "02073_C01"
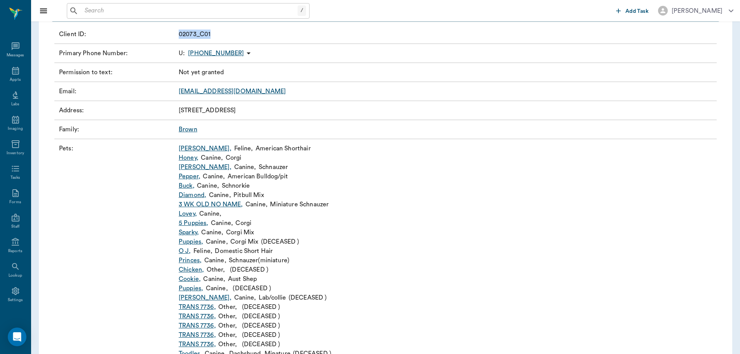
scroll to position [116, 0]
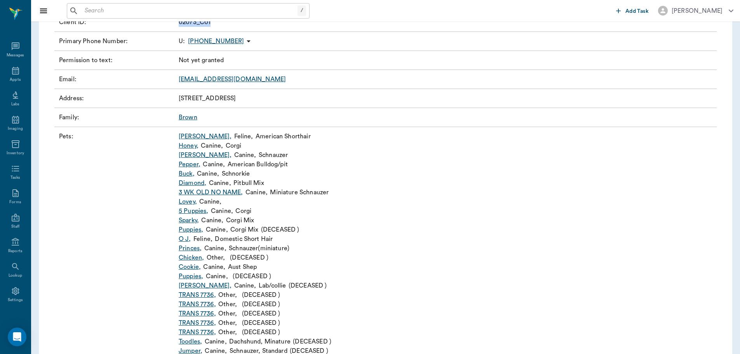
click at [186, 264] on link "Cookie ," at bounding box center [190, 266] width 22 height 9
